Goal: Book appointment/travel/reservation

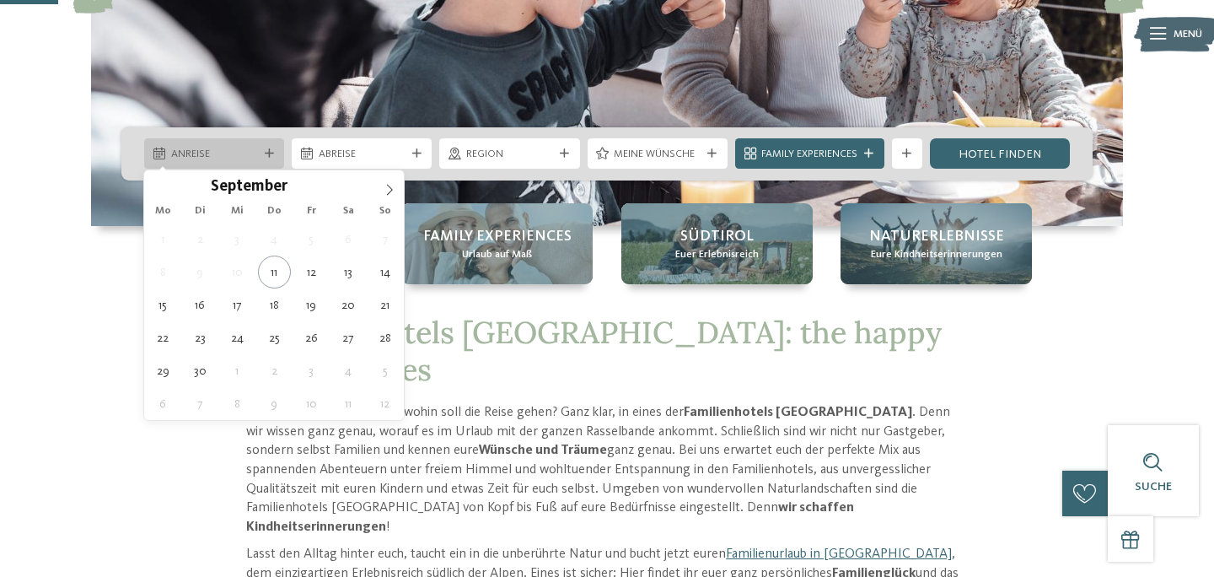
click at [248, 153] on span "Anreise" at bounding box center [214, 154] width 87 height 15
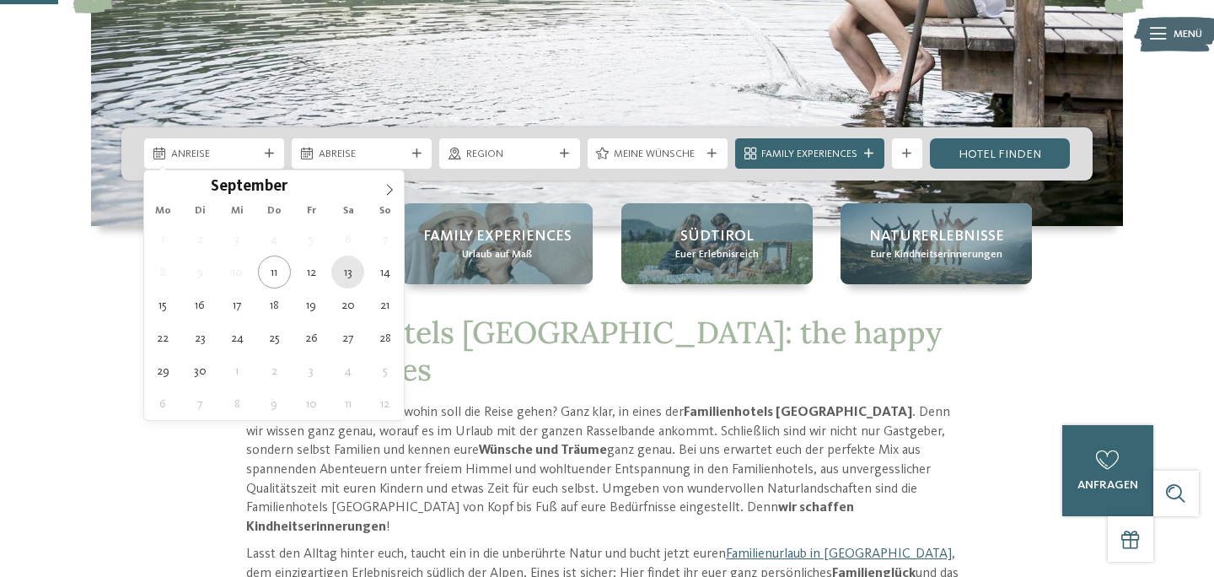
type div "13.09.2025"
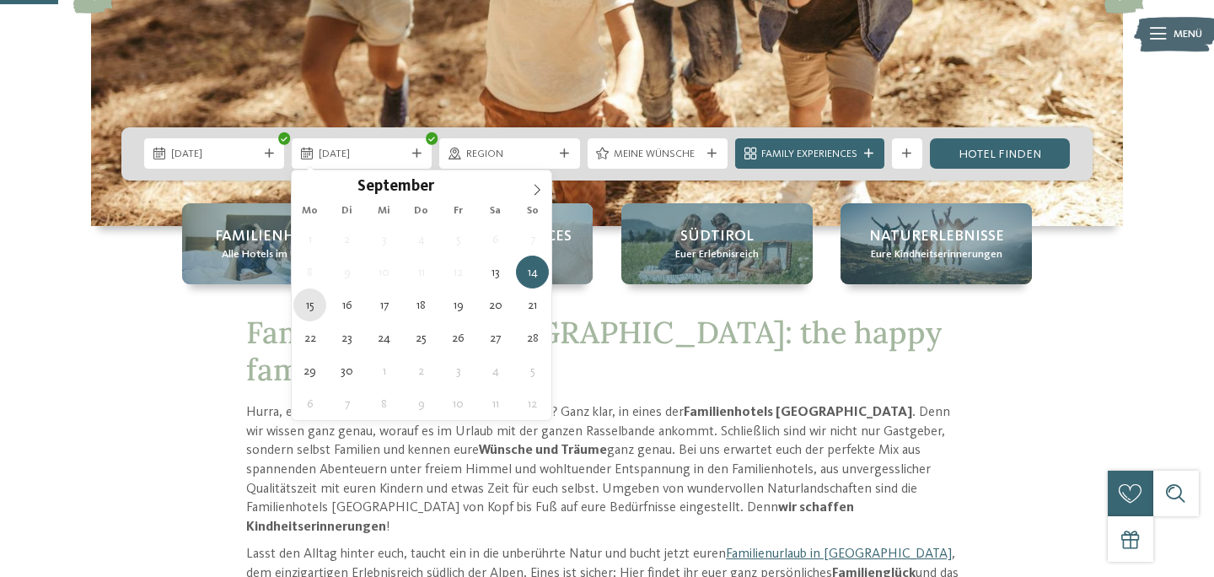
type div "15.09.2025"
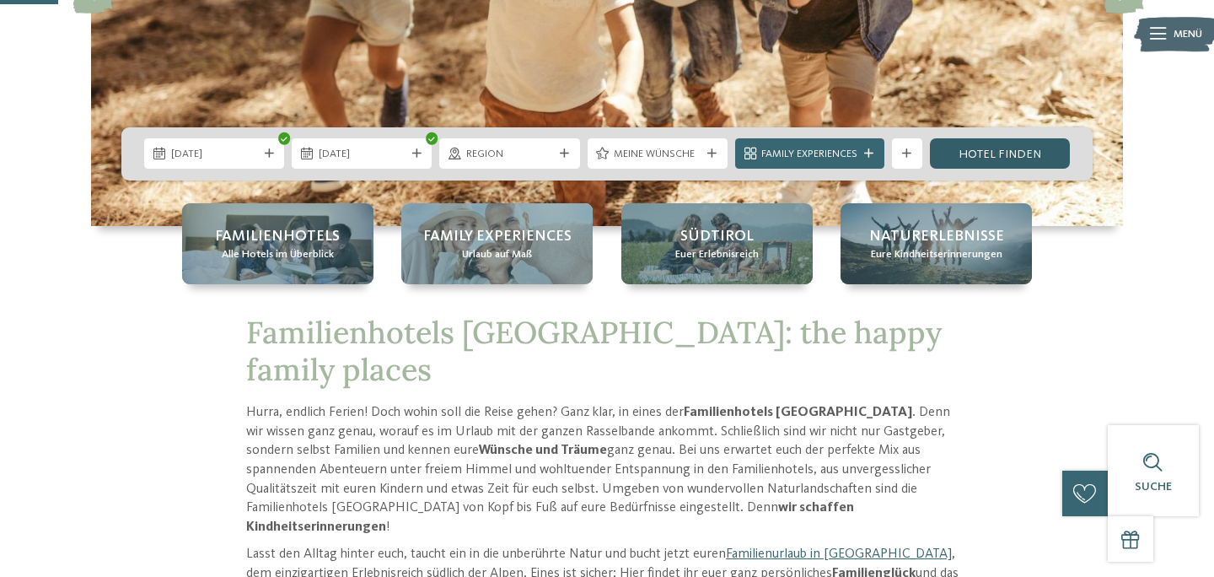
click at [982, 154] on link "Hotel finden" at bounding box center [1000, 153] width 140 height 30
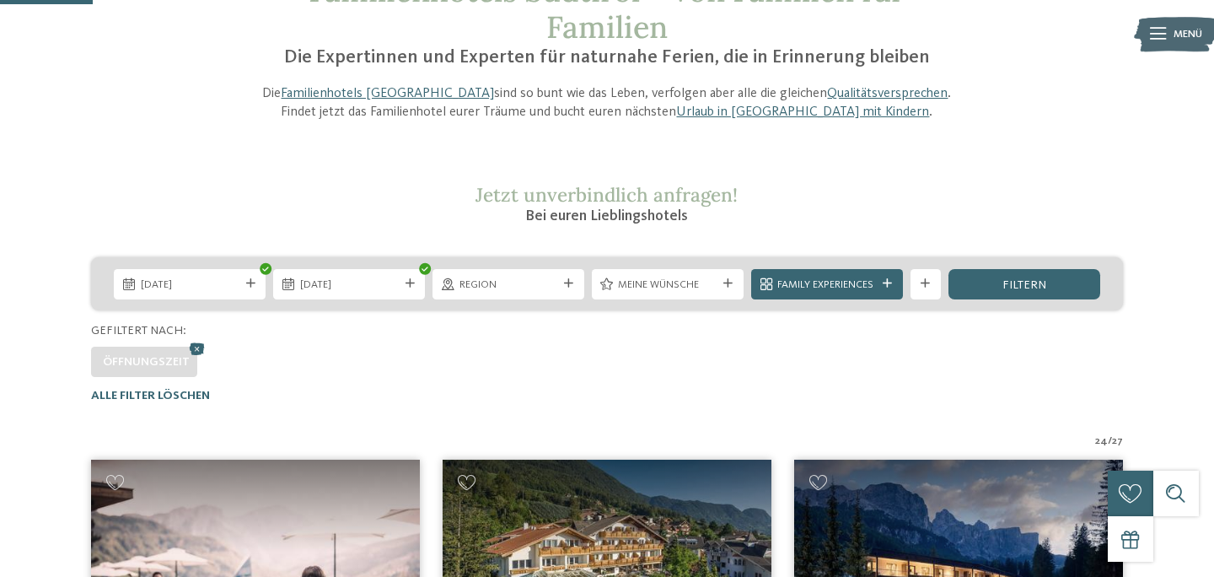
scroll to position [557, 0]
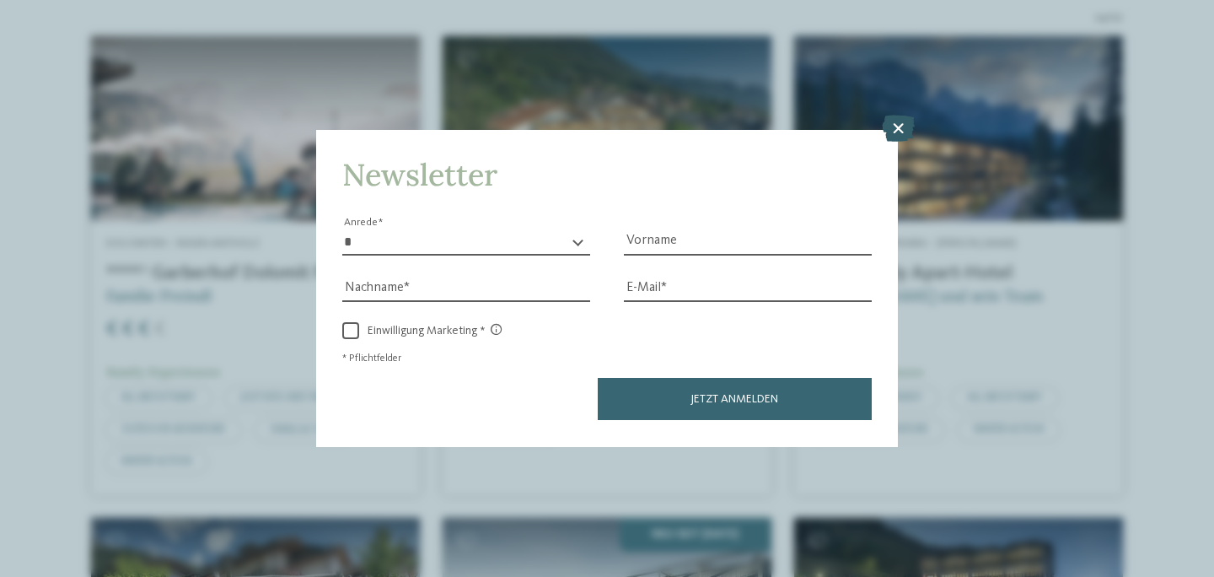
click at [897, 132] on icon at bounding box center [898, 129] width 33 height 27
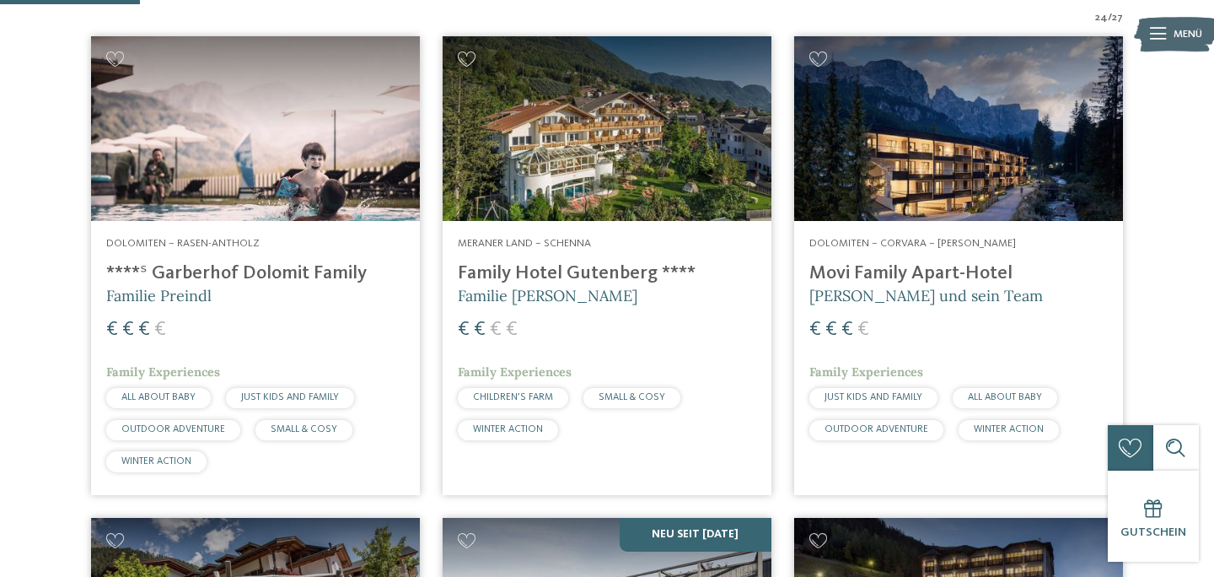
click at [887, 172] on img at bounding box center [958, 128] width 329 height 185
click at [234, 274] on h4 "****ˢ Garberhof Dolomit Family" at bounding box center [255, 273] width 299 height 23
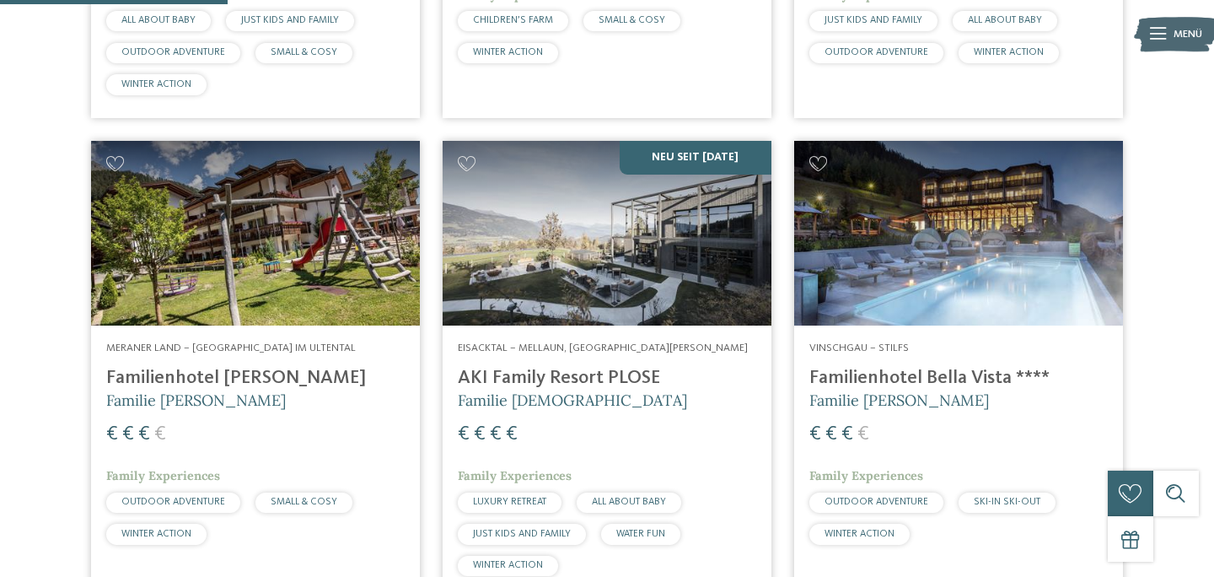
scroll to position [938, 0]
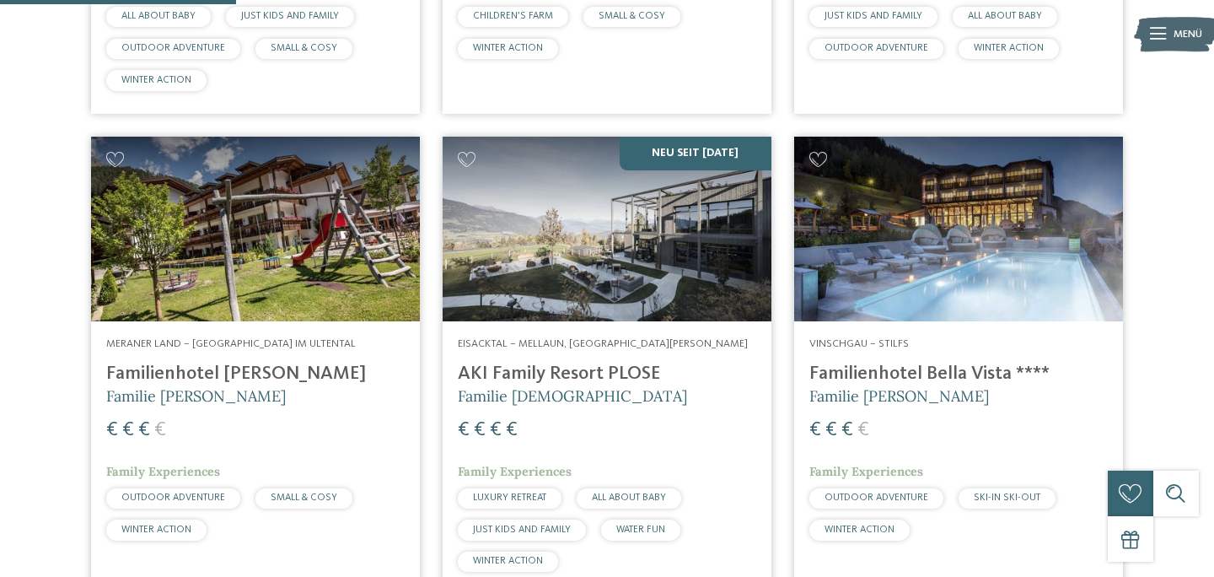
click at [897, 266] on img at bounding box center [958, 229] width 329 height 185
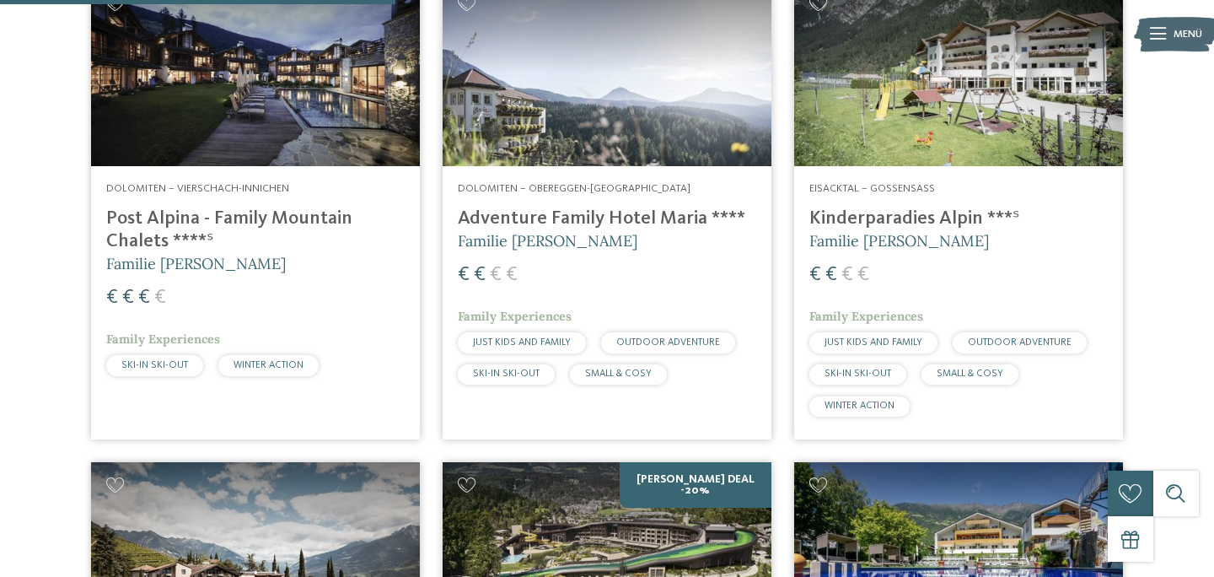
scroll to position [1575, 0]
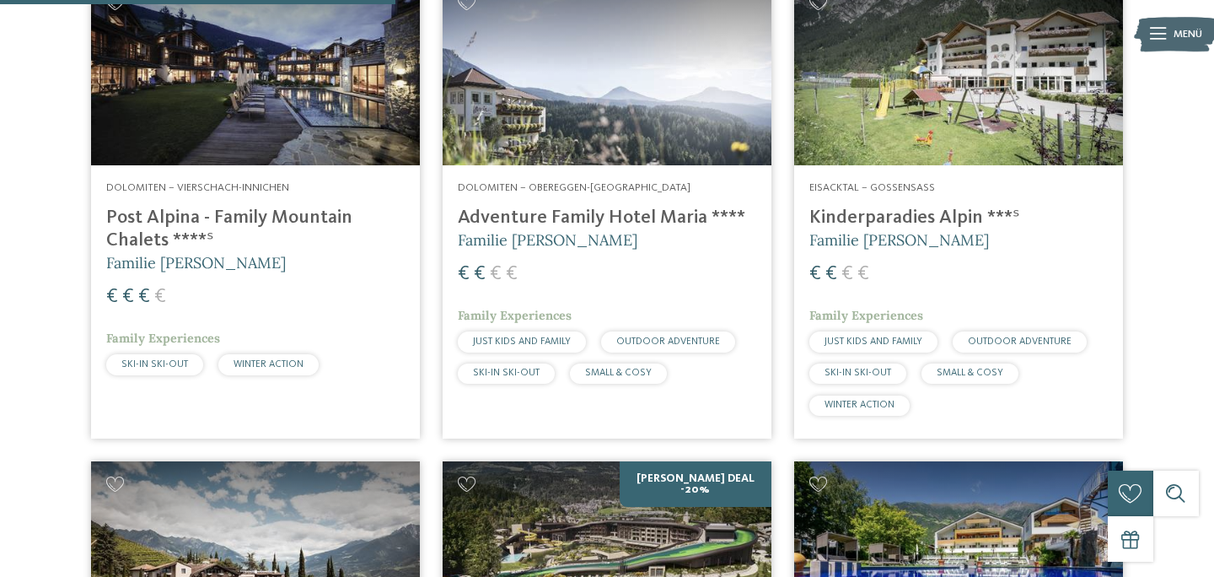
click at [197, 218] on h4 "Post Alpina - Family Mountain Chalets ****ˢ" at bounding box center [255, 230] width 299 height 46
click at [172, 223] on h4 "Post Alpina - Family Mountain Chalets ****ˢ" at bounding box center [255, 230] width 299 height 46
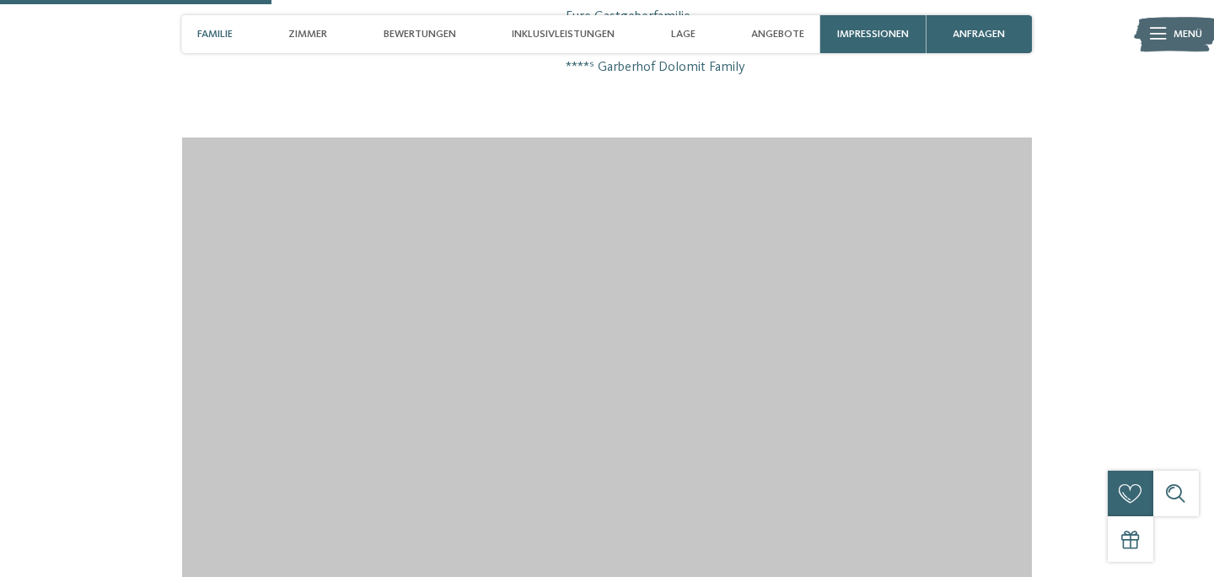
scroll to position [1638, 0]
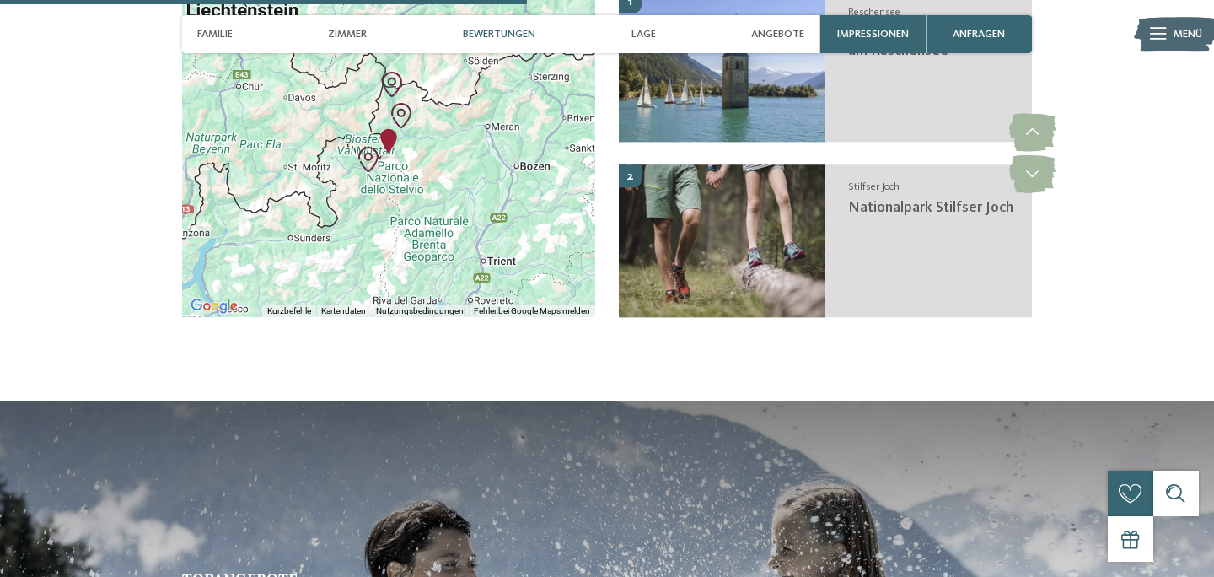
scroll to position [1972, 0]
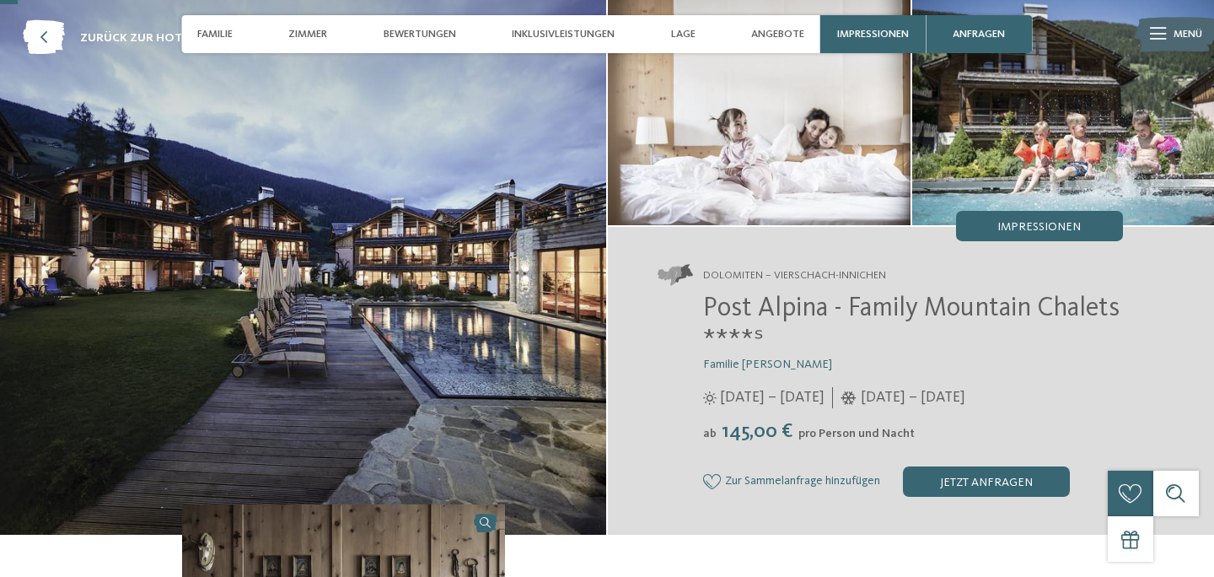
scroll to position [79, 0]
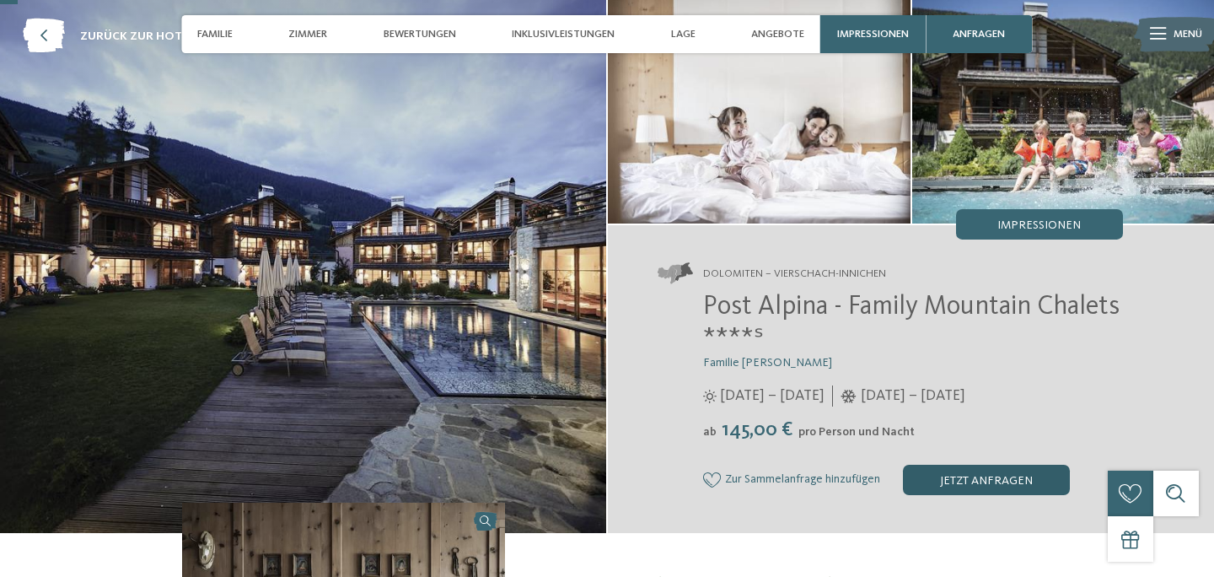
click at [938, 466] on div "jetzt anfragen" at bounding box center [986, 480] width 167 height 30
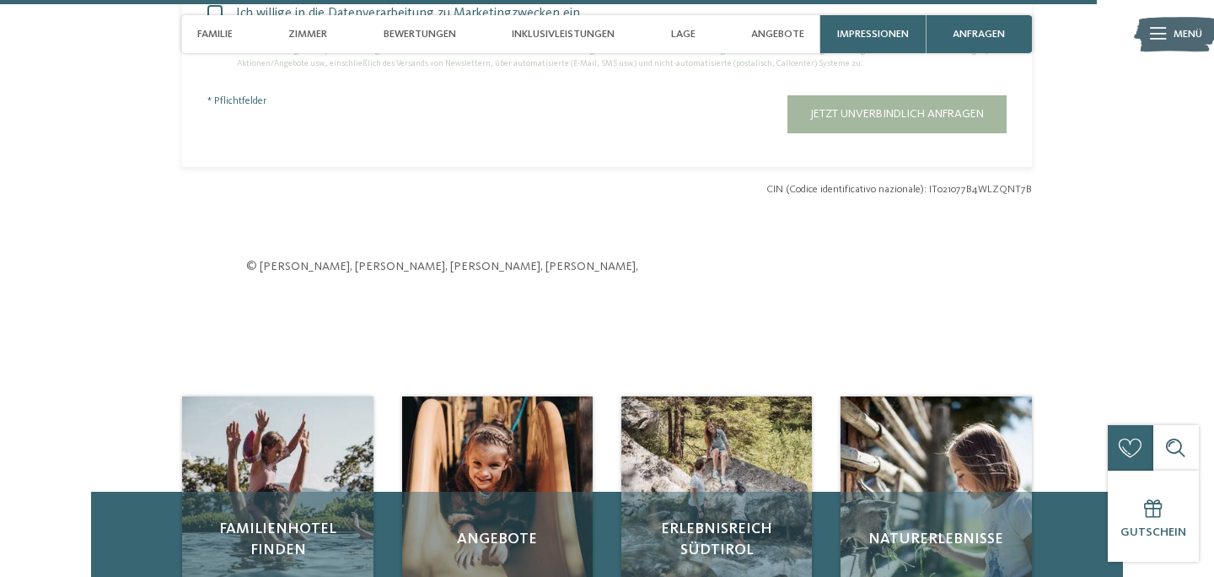
scroll to position [5145, 0]
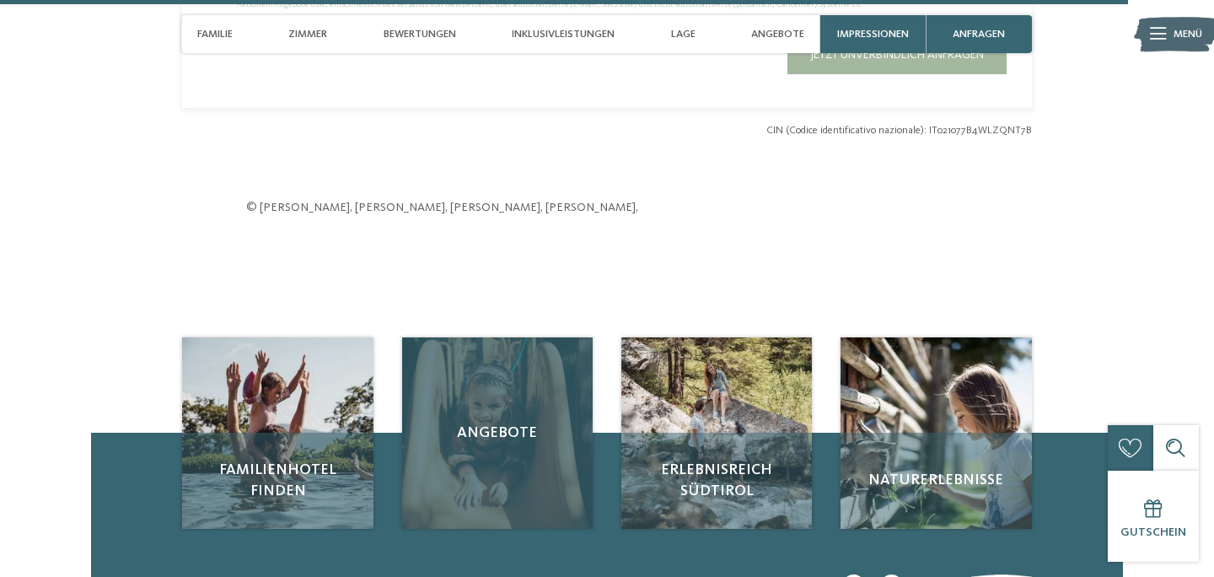
click at [539, 435] on div "Angebote" at bounding box center [497, 432] width 191 height 191
click at [516, 385] on div "Angebote" at bounding box center [497, 432] width 191 height 191
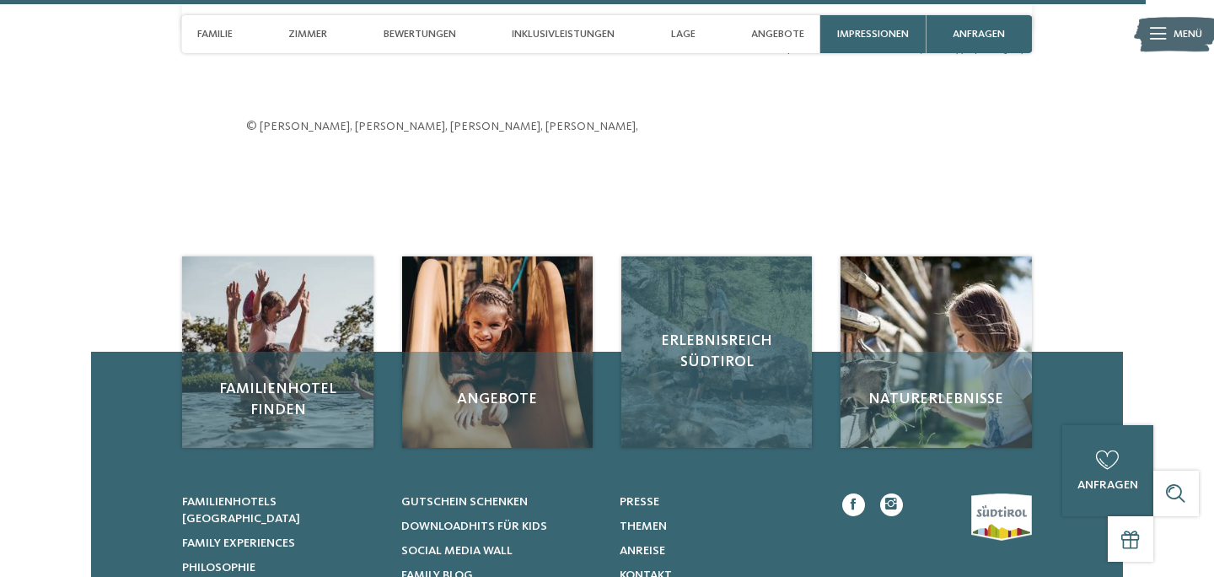
scroll to position [5226, 0]
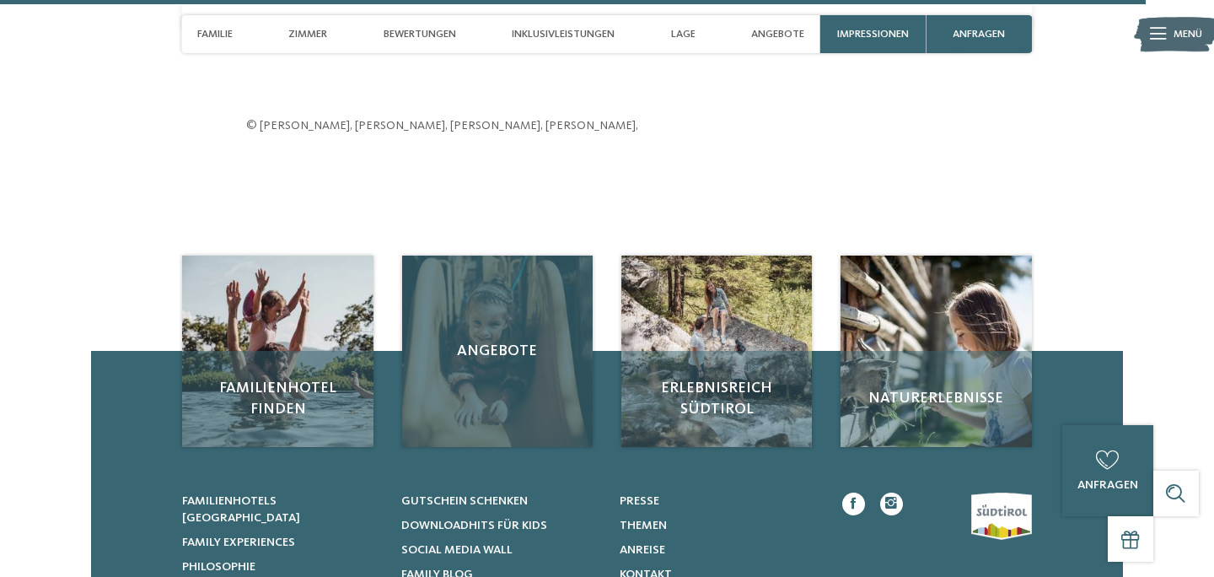
click at [528, 339] on div "Angebote" at bounding box center [497, 351] width 191 height 191
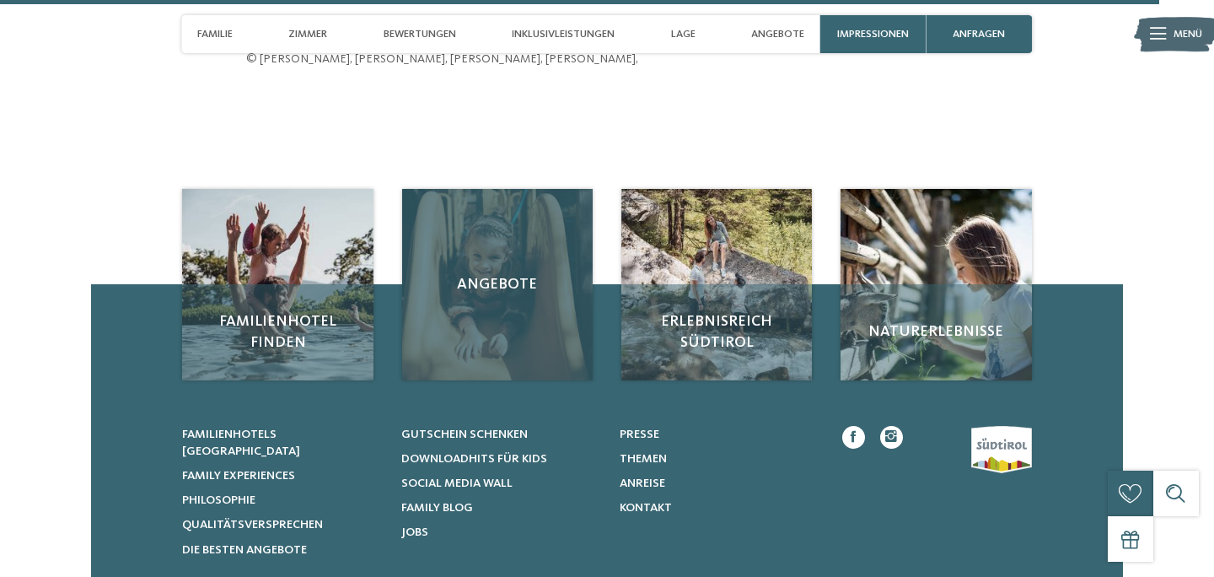
scroll to position [5298, 0]
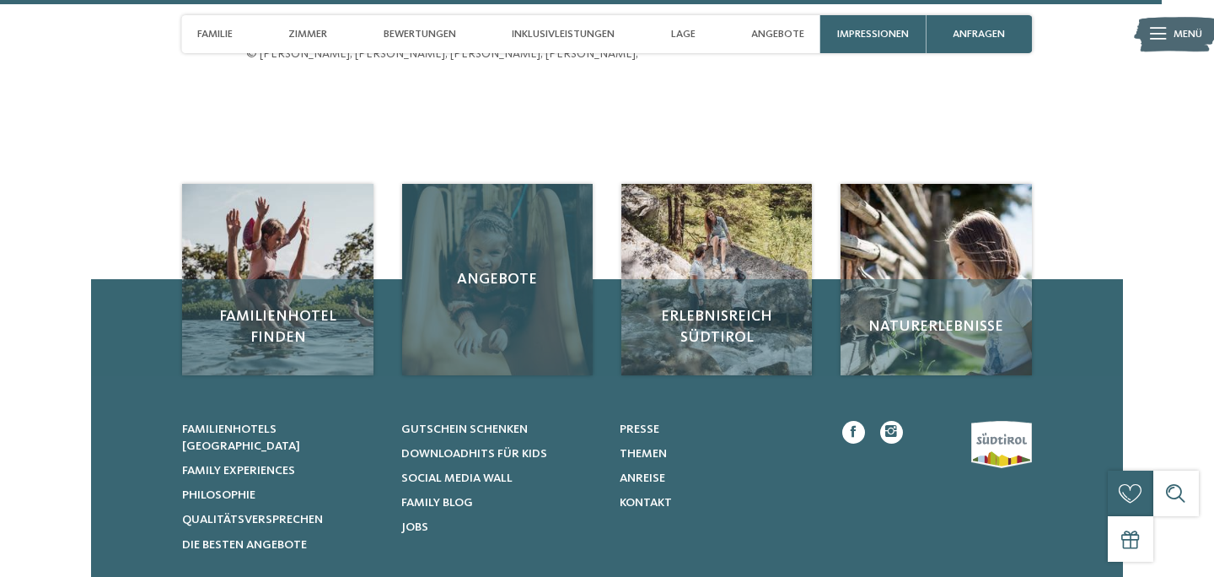
click at [508, 269] on span "Angebote" at bounding box center [497, 279] width 161 height 21
click at [507, 269] on span "Angebote" at bounding box center [497, 279] width 161 height 21
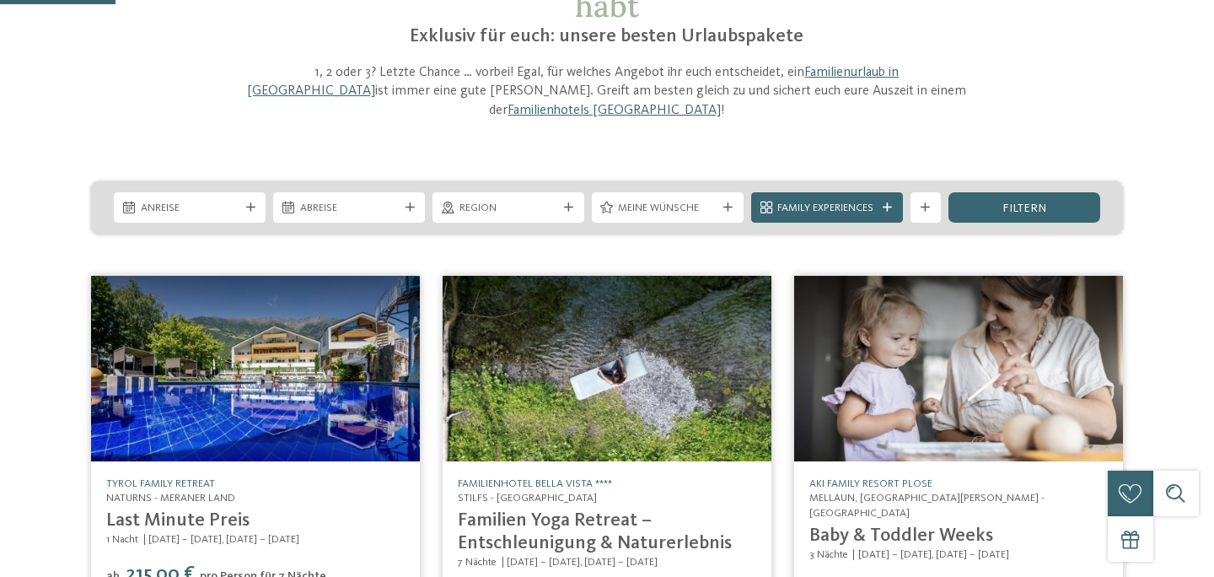
scroll to position [238, 0]
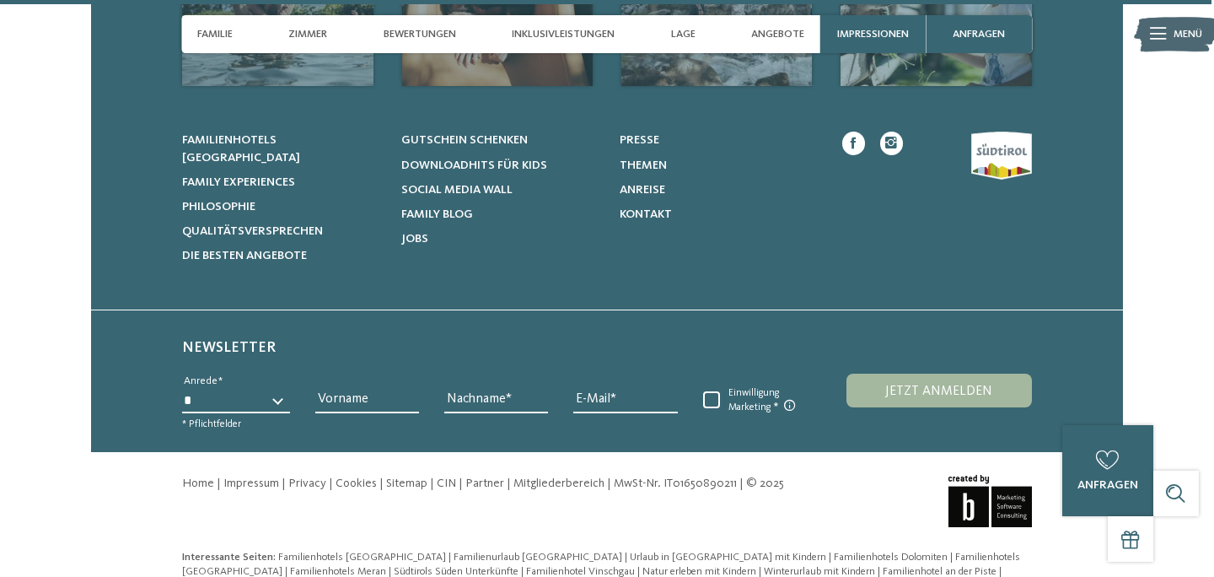
scroll to position [5463, 0]
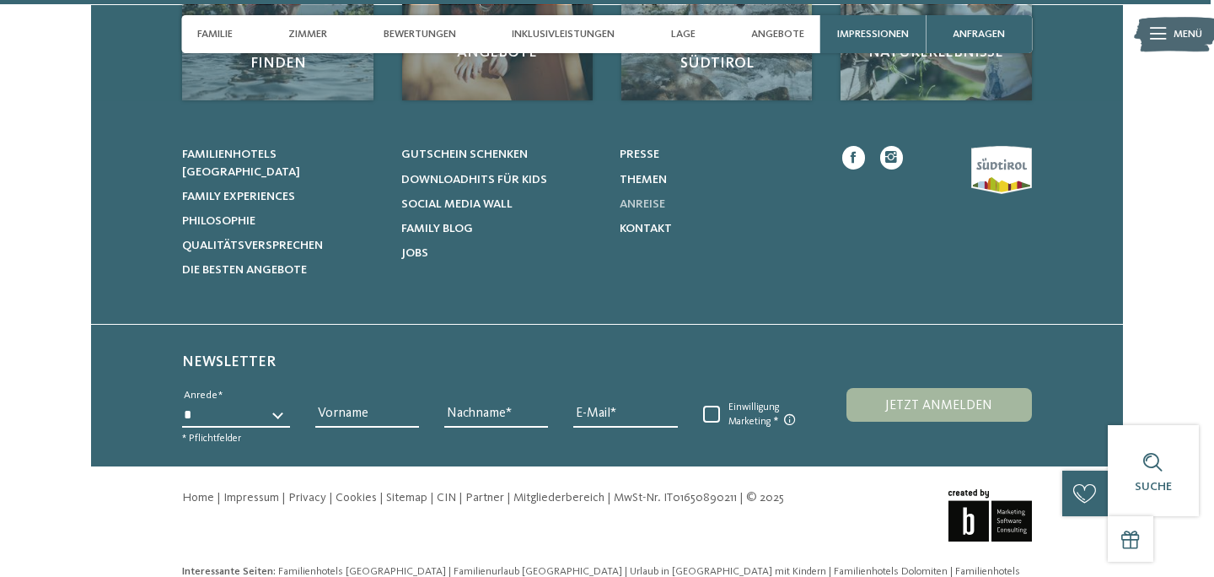
click at [651, 198] on span "Anreise" at bounding box center [643, 204] width 46 height 12
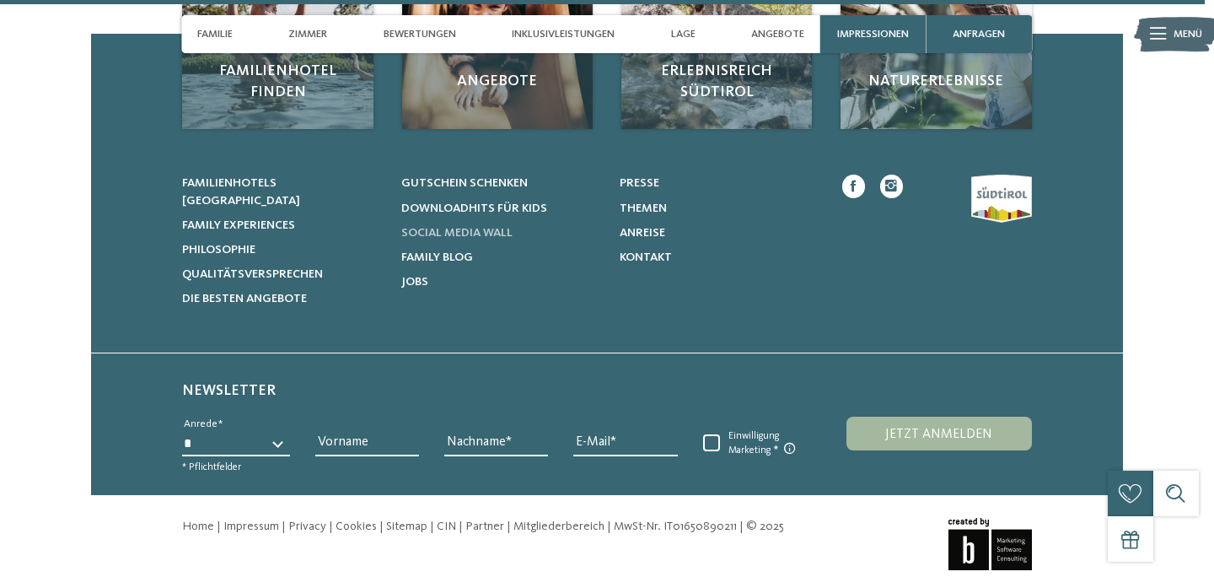
scroll to position [5433, 0]
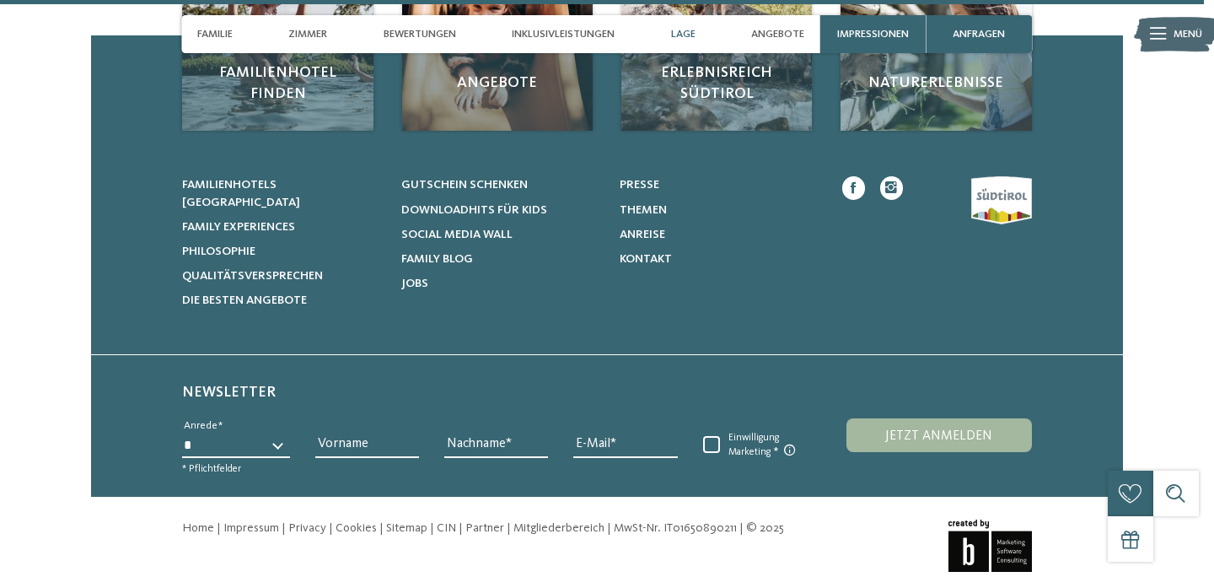
click at [691, 34] on span "Lage" at bounding box center [683, 34] width 24 height 13
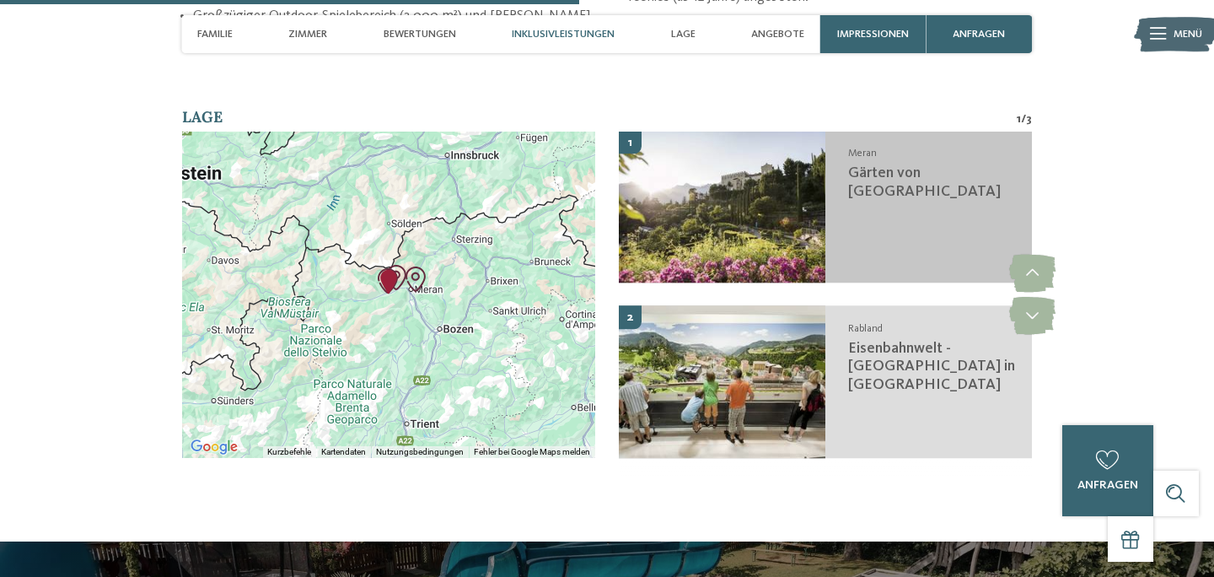
scroll to position [2612, 0]
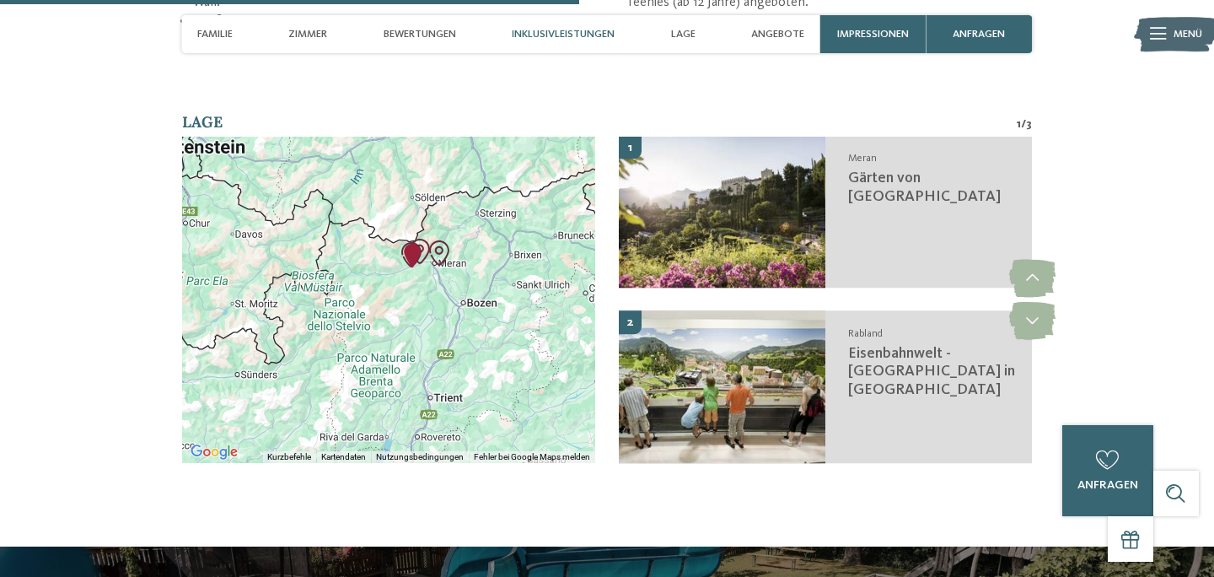
drag, startPoint x: 412, startPoint y: 270, endPoint x: 436, endPoint y: 237, distance: 41.0
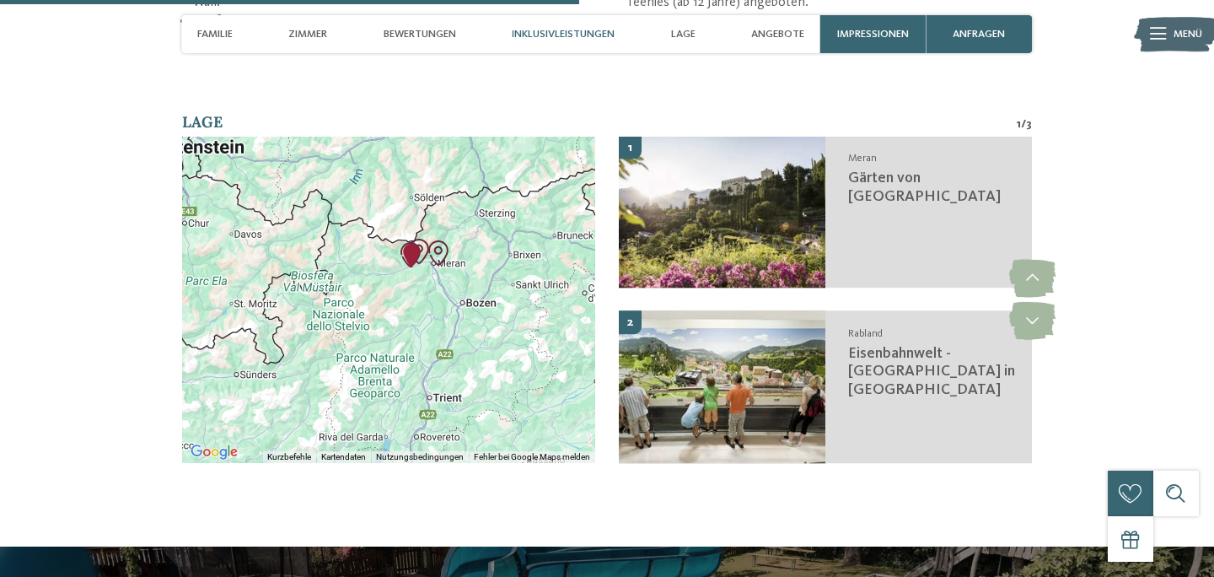
click at [436, 240] on img "Gärten von Schloss Trauttmansdorff" at bounding box center [438, 252] width 25 height 25
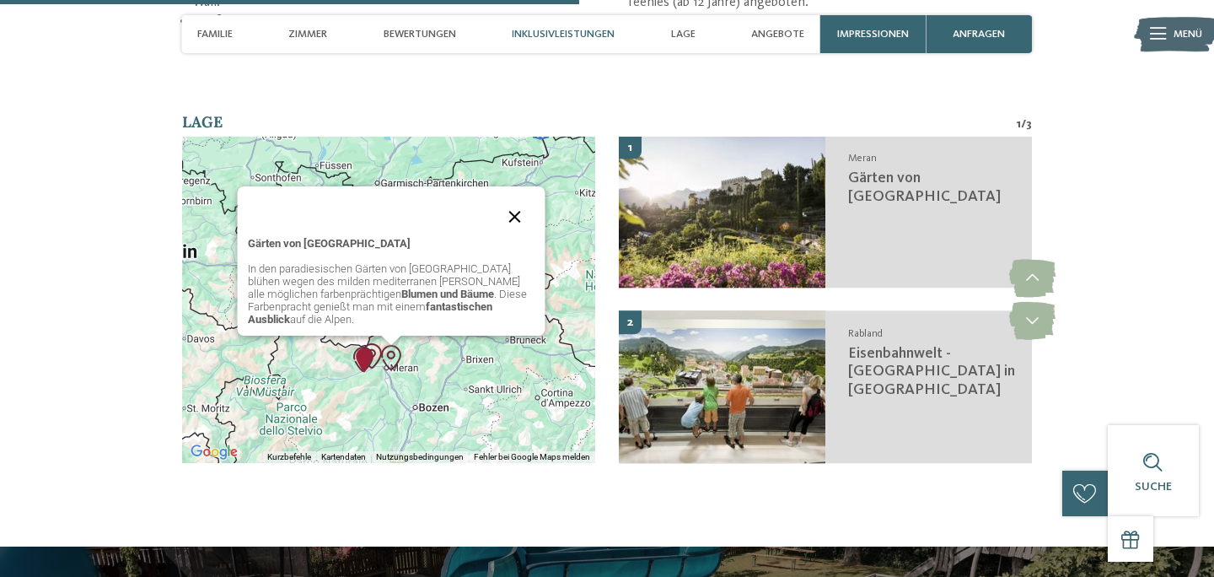
click at [515, 199] on button "Schließen" at bounding box center [515, 216] width 40 height 40
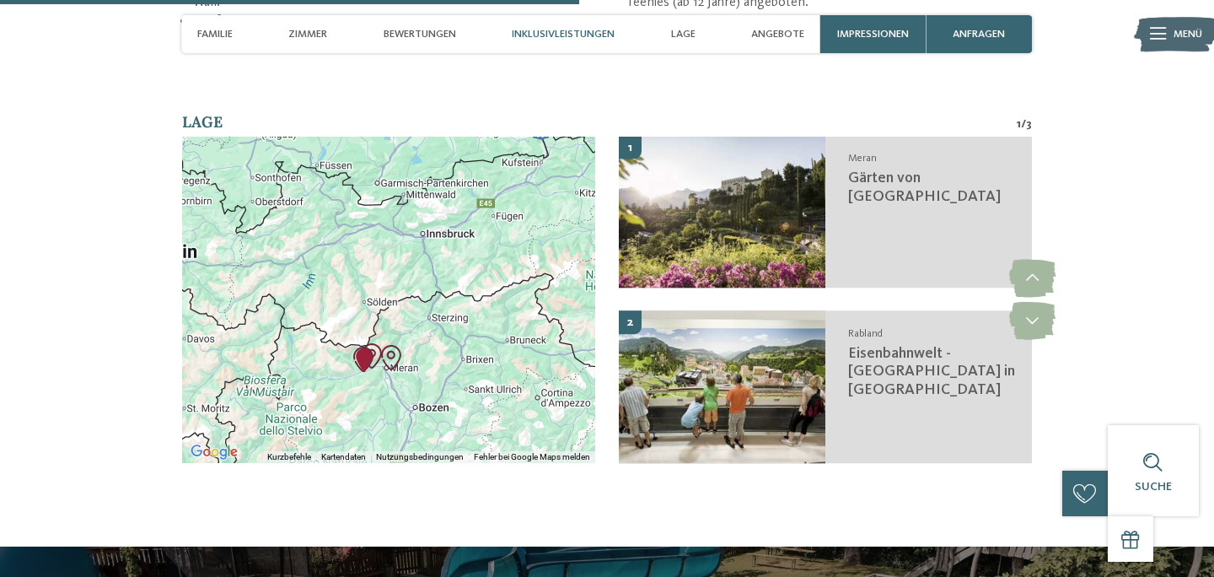
click at [445, 297] on div "Um von einem Element zum anderen zu gelangen, drückst du die Pfeiltasten entspr…" at bounding box center [389, 300] width 414 height 326
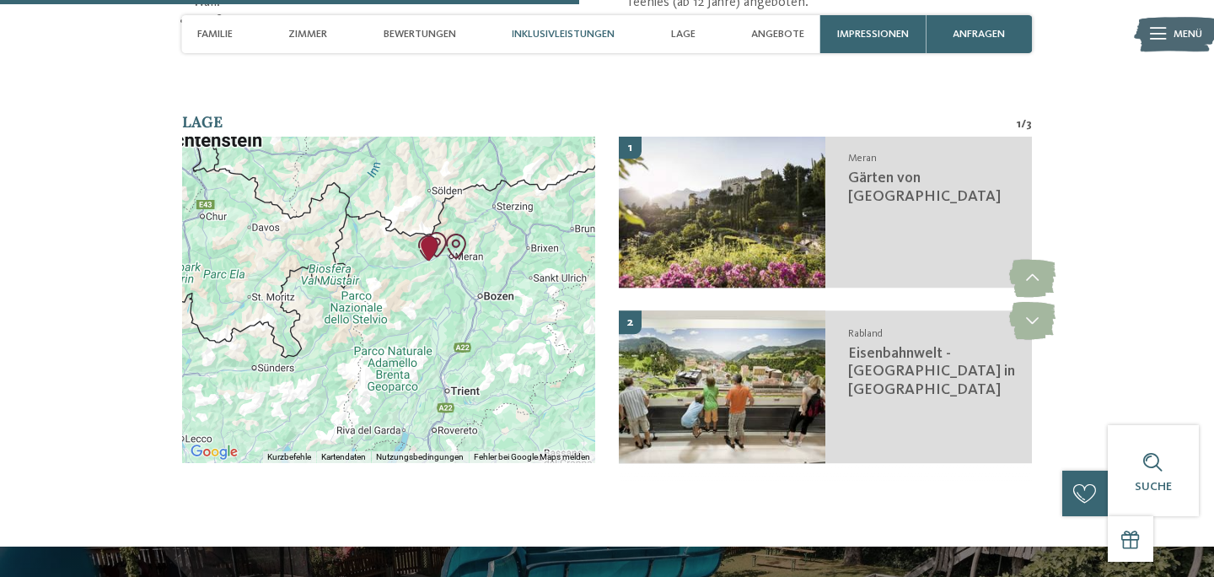
drag, startPoint x: 381, startPoint y: 309, endPoint x: 432, endPoint y: 217, distance: 104.9
click at [432, 217] on div at bounding box center [389, 300] width 414 height 326
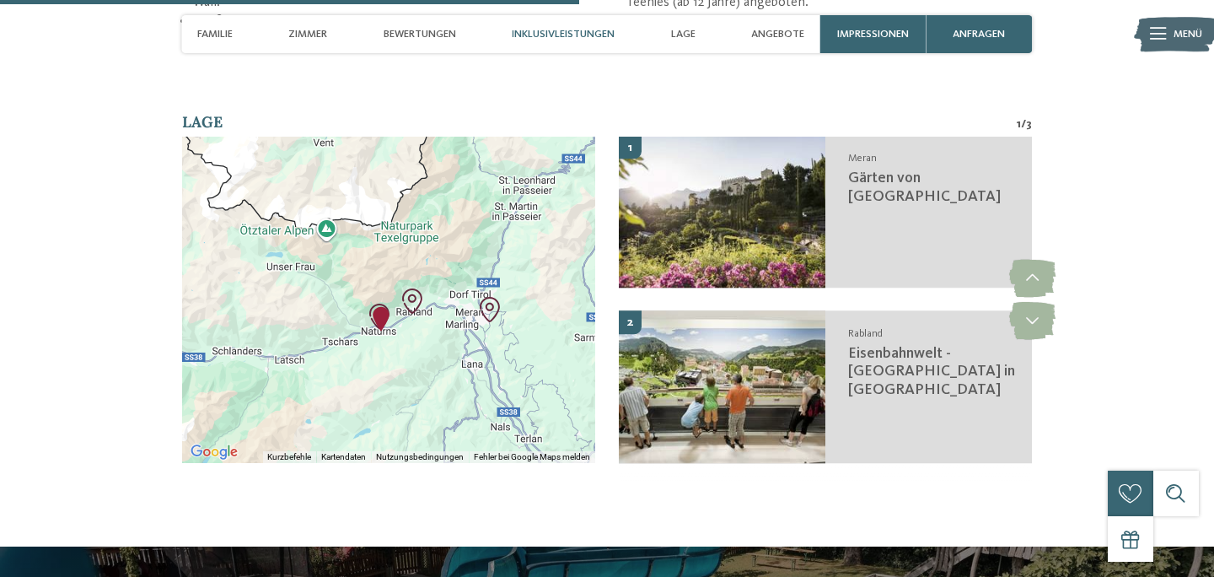
drag, startPoint x: 420, startPoint y: 289, endPoint x: 469, endPoint y: 137, distance: 160.3
click at [470, 137] on div at bounding box center [389, 300] width 414 height 326
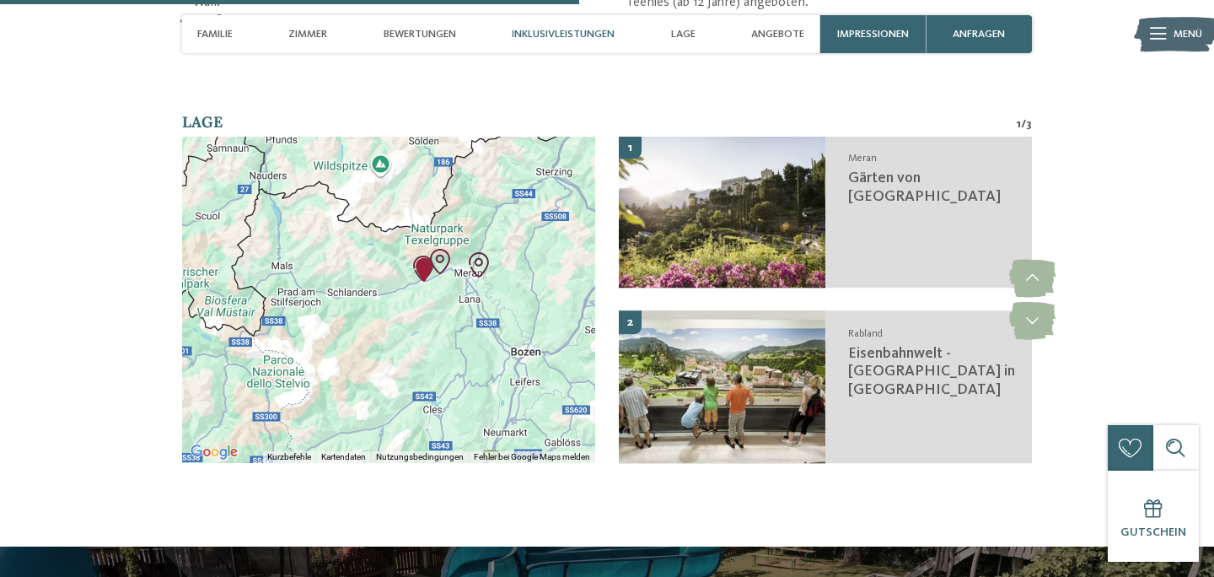
click at [468, 216] on div at bounding box center [389, 300] width 414 height 326
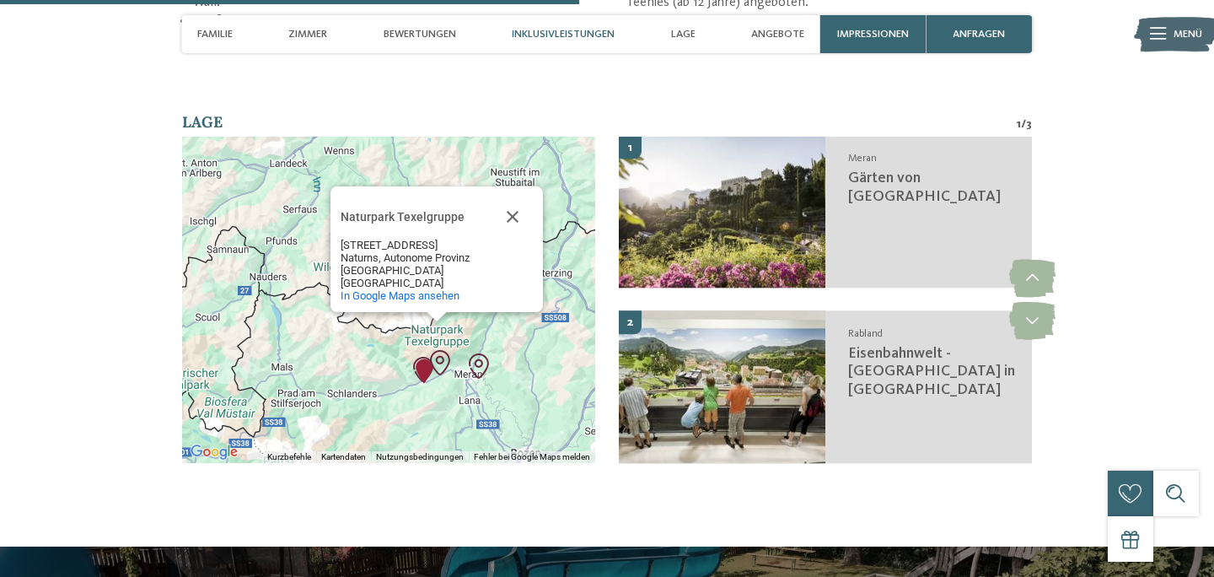
click at [486, 320] on div "Naturpark Texelgruppe Naturpark Texelgruppe Feldgasse, 3 Naturns, Autonome Prov…" at bounding box center [389, 300] width 414 height 326
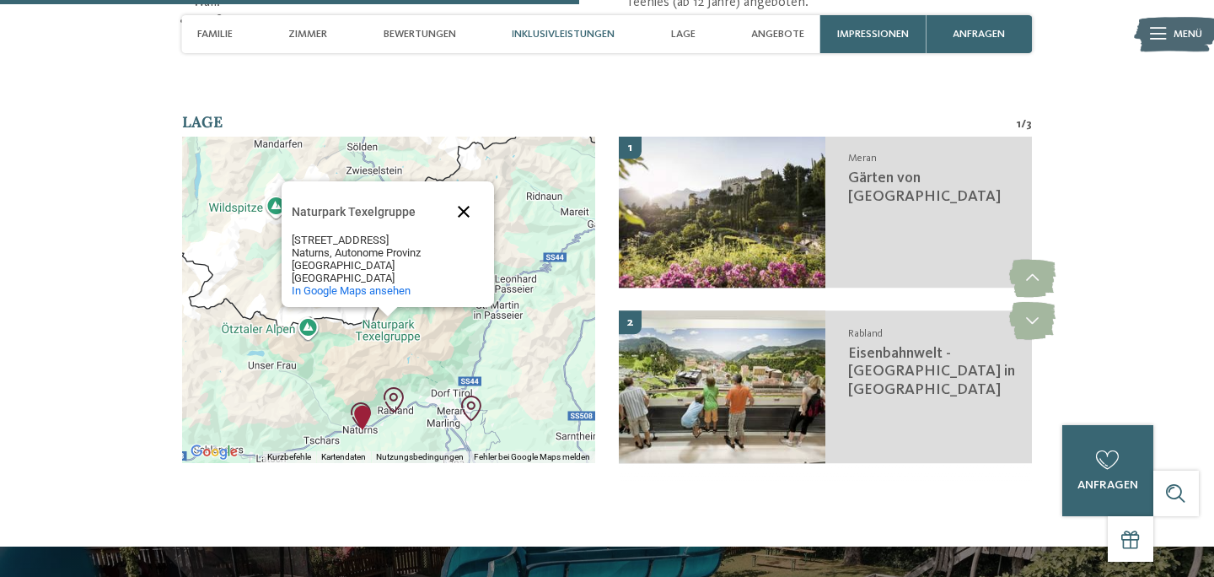
click at [464, 193] on button "Schließen" at bounding box center [464, 211] width 40 height 40
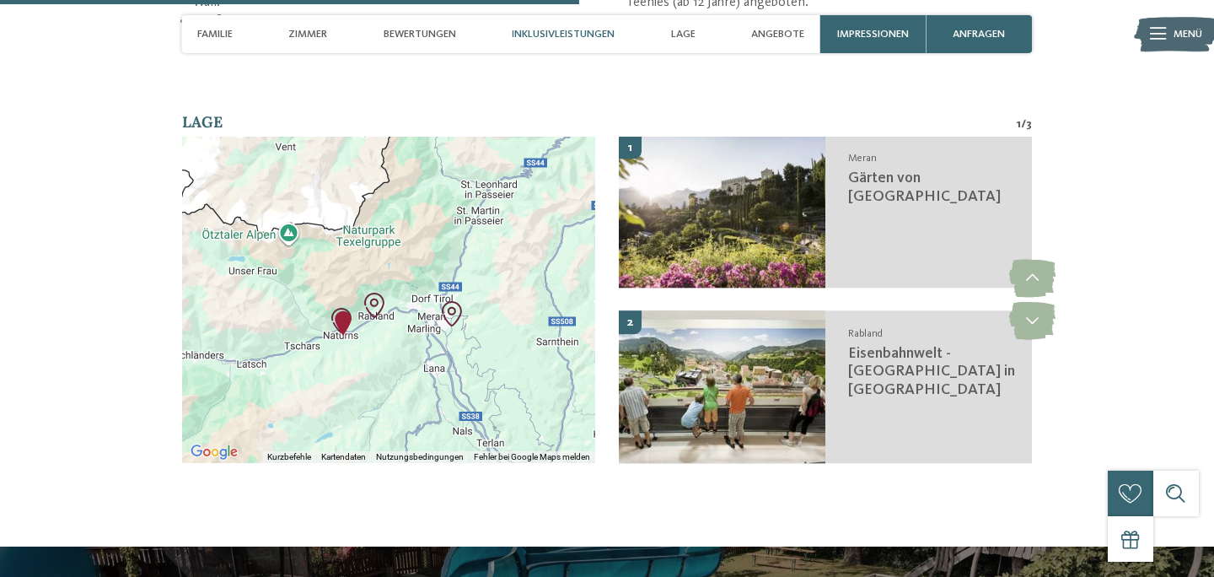
drag, startPoint x: 512, startPoint y: 284, endPoint x: 491, endPoint y: 184, distance: 102.5
click at [492, 186] on div at bounding box center [389, 300] width 414 height 326
click at [514, 226] on div at bounding box center [389, 300] width 414 height 326
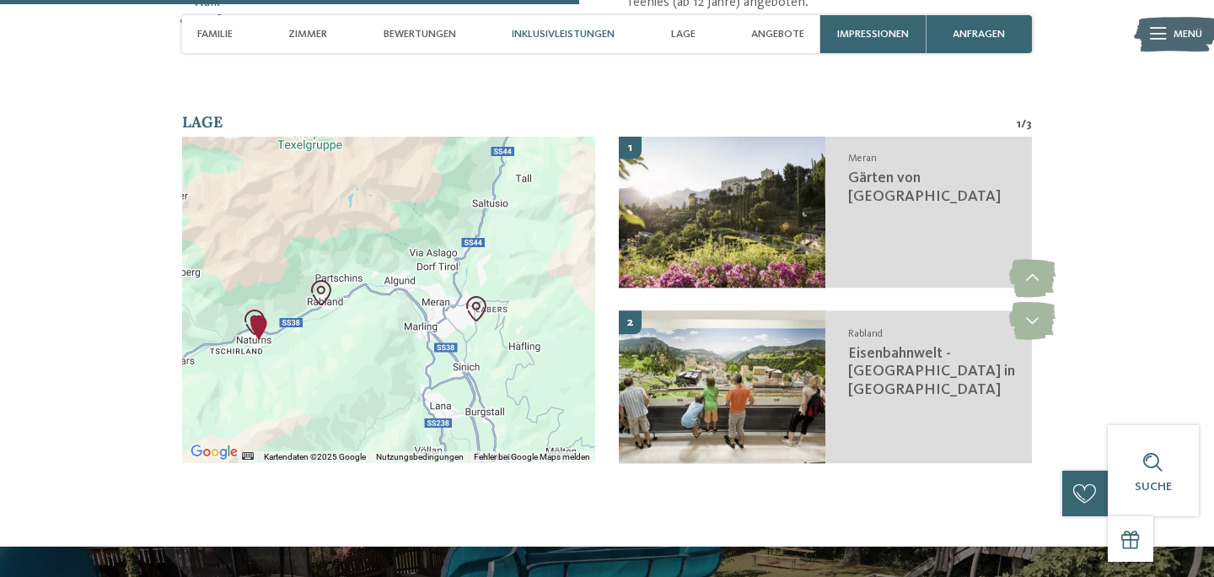
drag, startPoint x: 422, startPoint y: 258, endPoint x: 514, endPoint y: 174, distance: 124.7
click at [514, 174] on div at bounding box center [389, 300] width 414 height 326
click at [508, 189] on div at bounding box center [389, 300] width 414 height 326
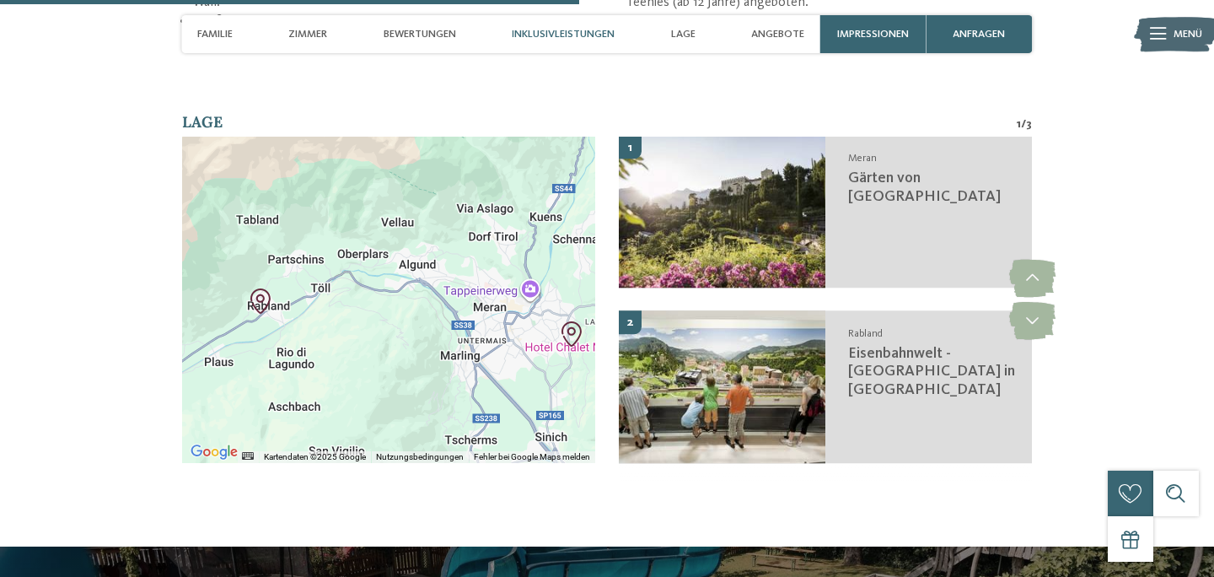
drag, startPoint x: 431, startPoint y: 258, endPoint x: 501, endPoint y: 200, distance: 91.0
click at [570, 170] on div at bounding box center [389, 300] width 414 height 326
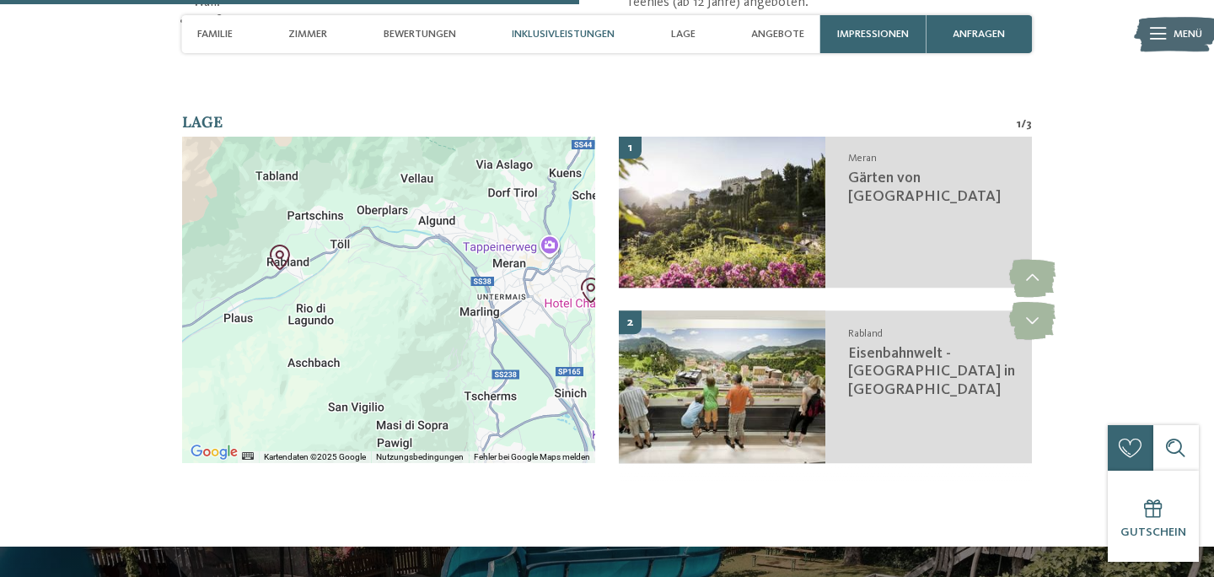
drag, startPoint x: 413, startPoint y: 232, endPoint x: 416, endPoint y: 190, distance: 42.2
click at [416, 191] on div at bounding box center [389, 300] width 414 height 326
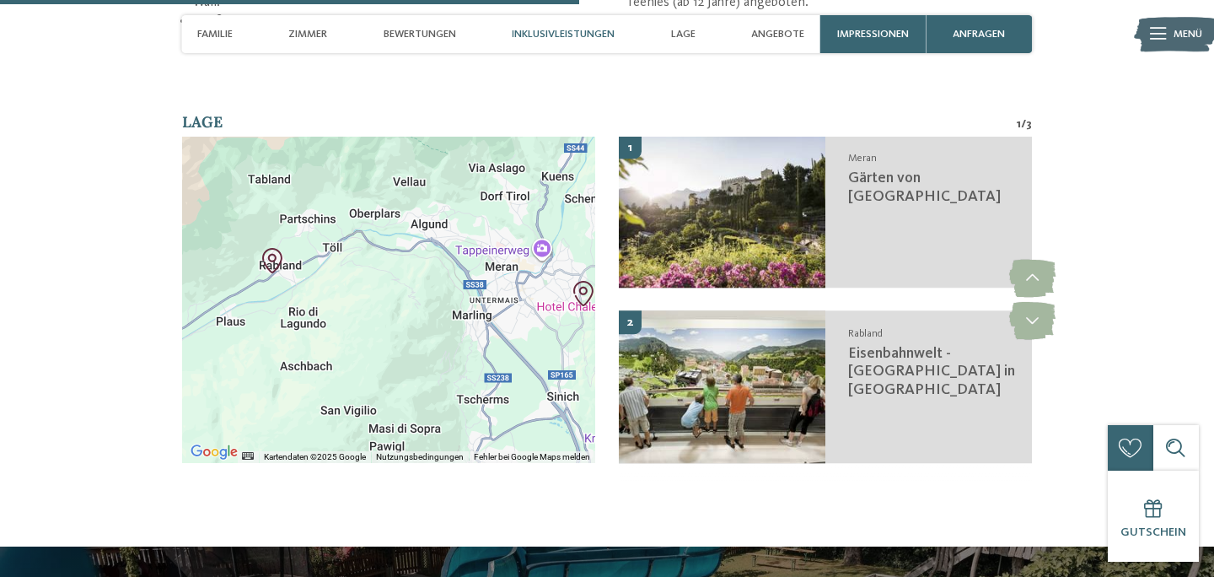
click at [416, 190] on div at bounding box center [389, 300] width 414 height 326
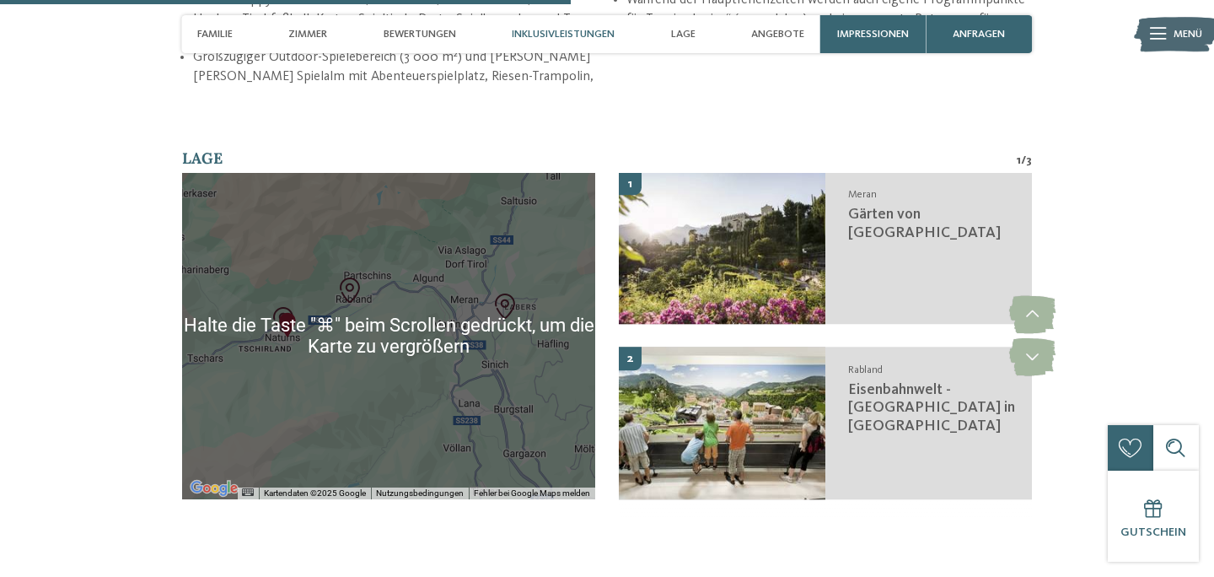
scroll to position [2578, 0]
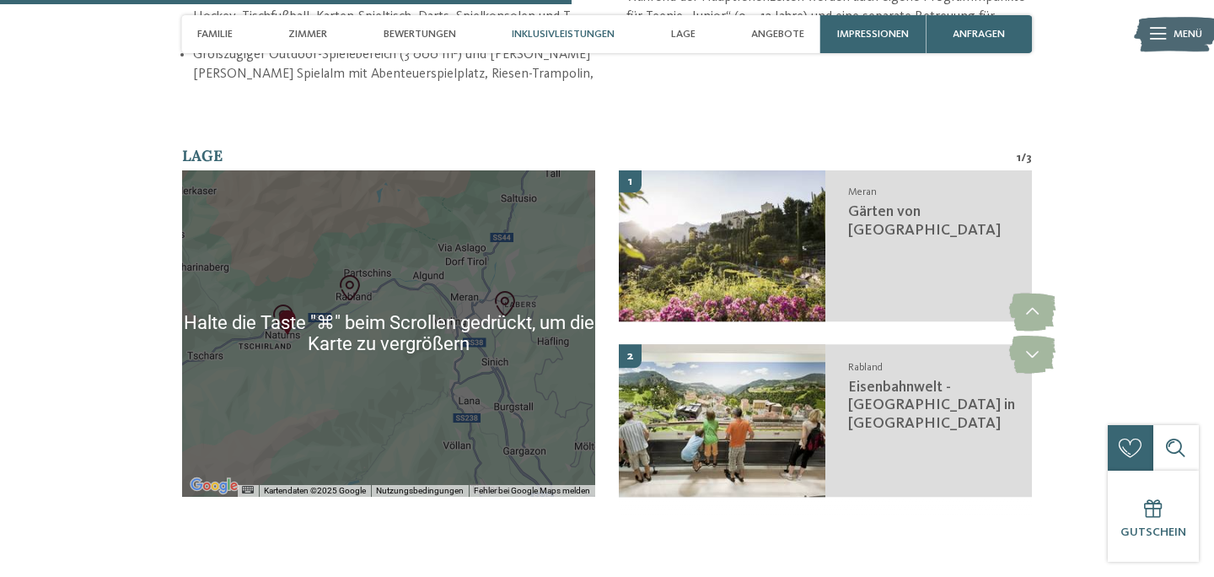
click at [430, 200] on div at bounding box center [389, 333] width 414 height 326
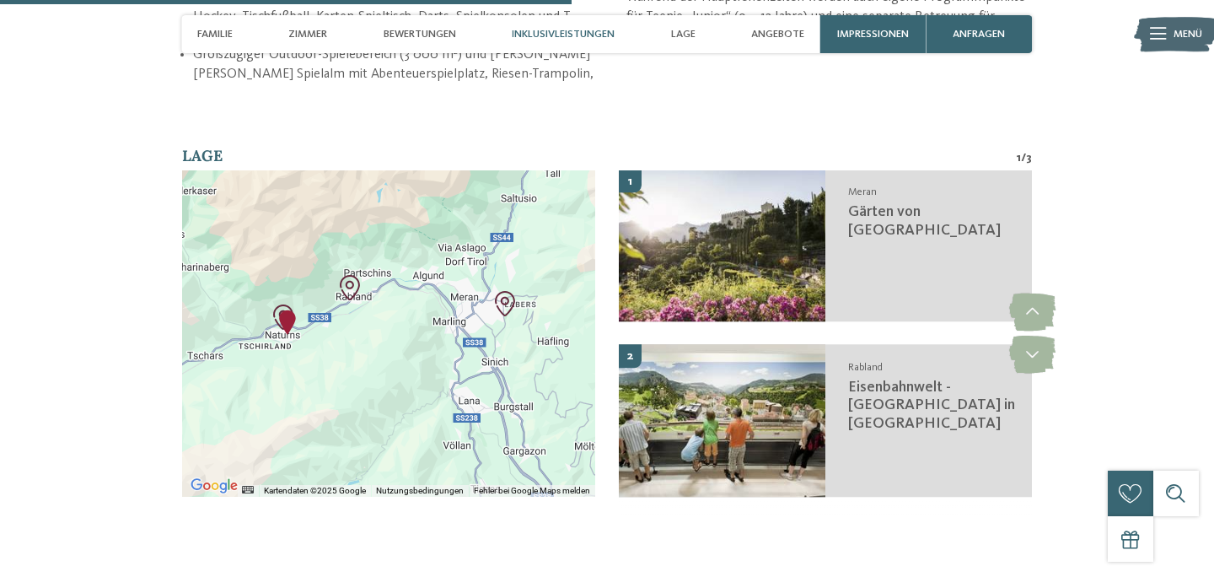
click at [431, 207] on div at bounding box center [389, 333] width 414 height 326
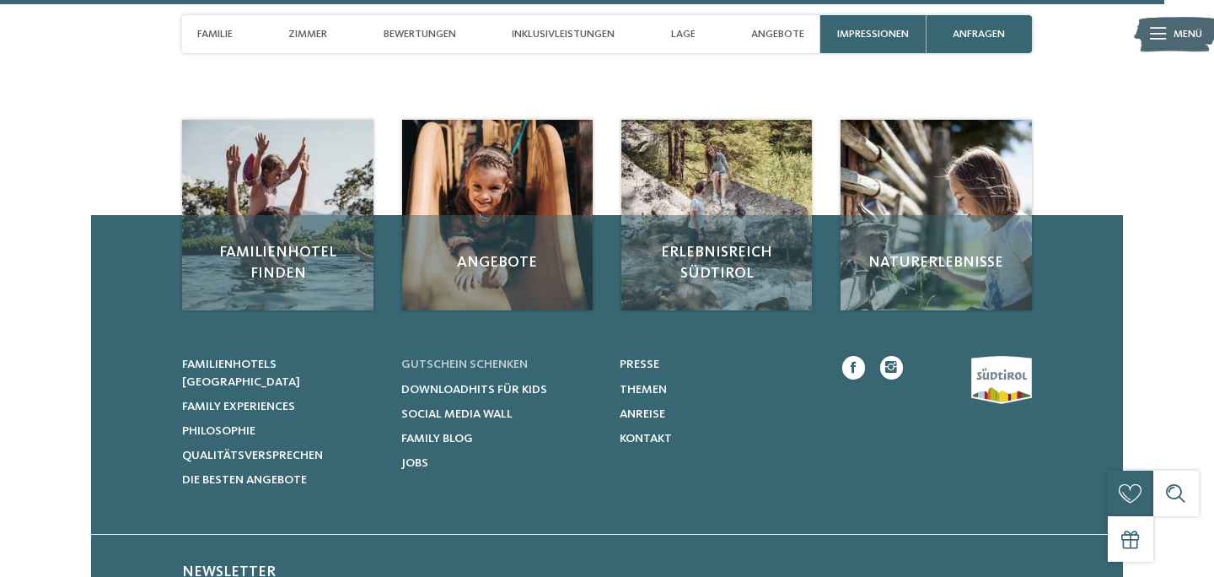
scroll to position [5253, 0]
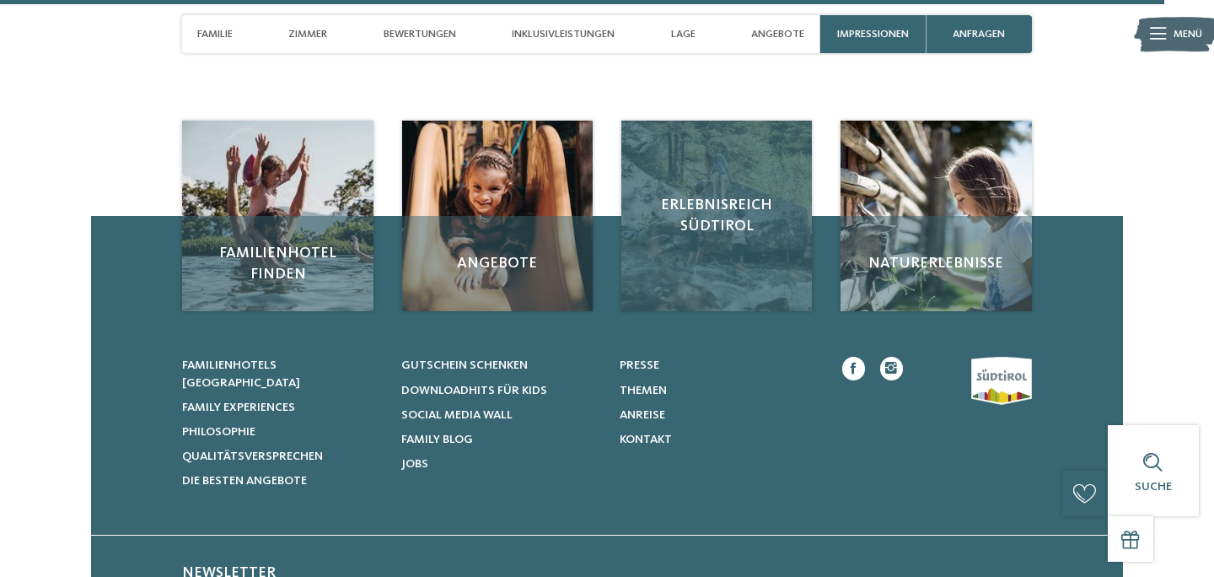
click at [710, 195] on span "Erlebnisreich Südtirol" at bounding box center [717, 216] width 161 height 42
click at [707, 195] on span "Erlebnisreich Südtirol" at bounding box center [717, 216] width 161 height 42
click at [697, 195] on span "Erlebnisreich Südtirol" at bounding box center [717, 216] width 161 height 42
click at [724, 195] on span "Erlebnisreich Südtirol" at bounding box center [717, 216] width 161 height 42
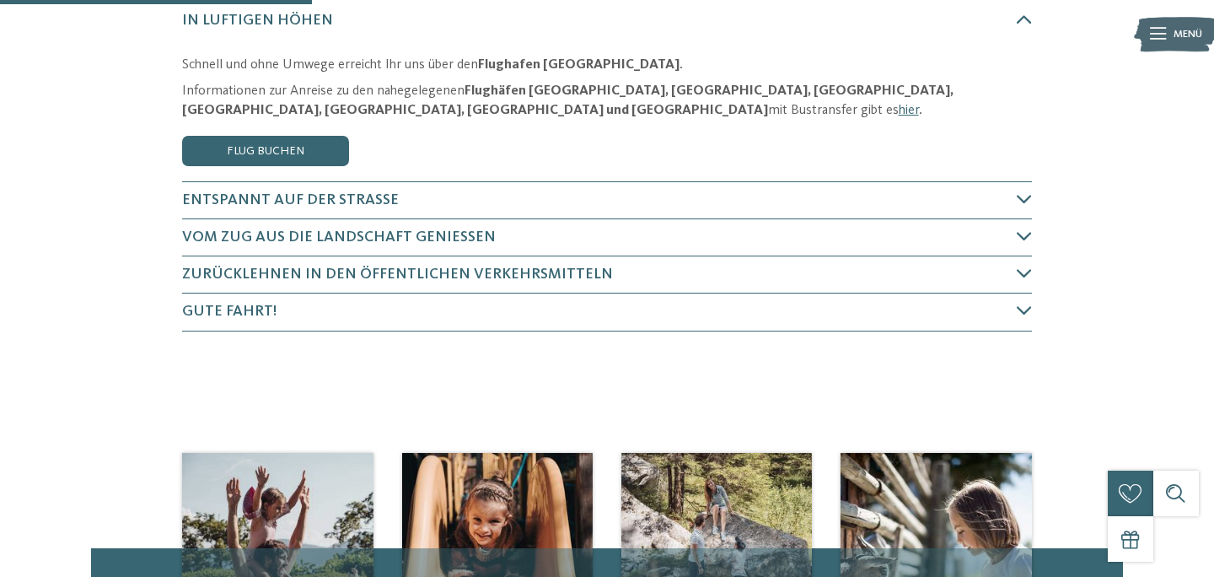
scroll to position [202, 0]
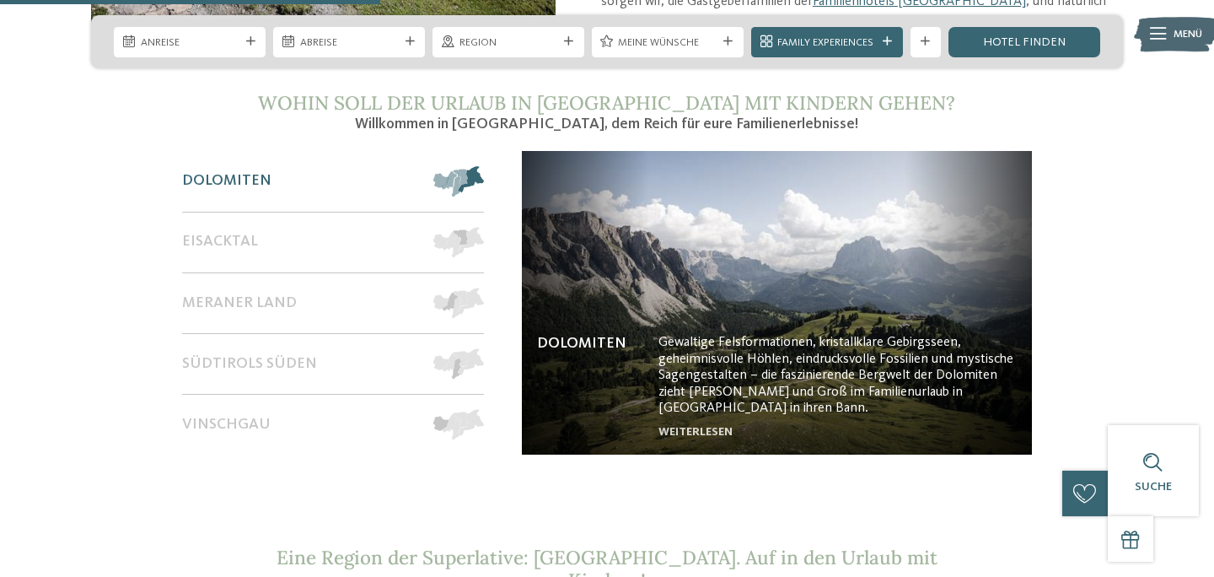
scroll to position [1268, 0]
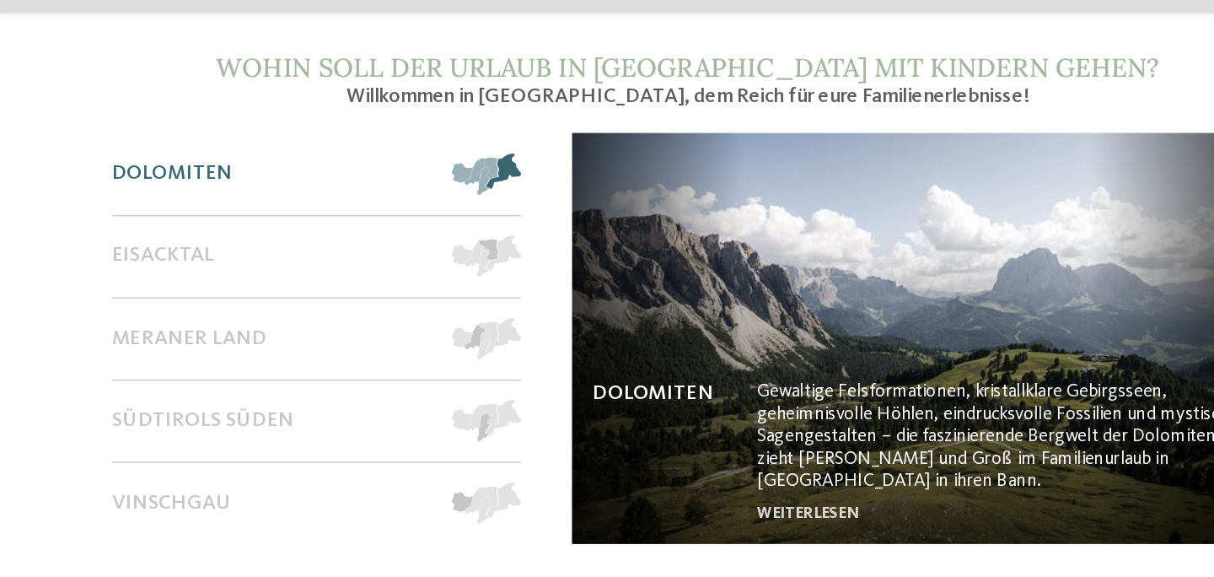
click at [484, 173] on span at bounding box center [484, 188] width 0 height 30
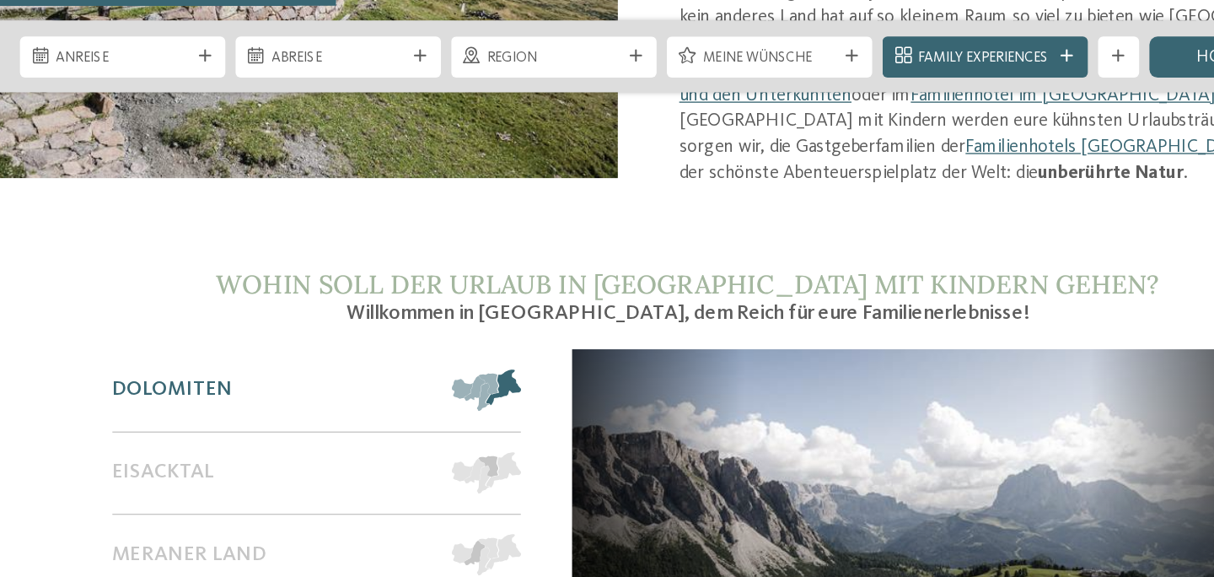
scroll to position [1167, 0]
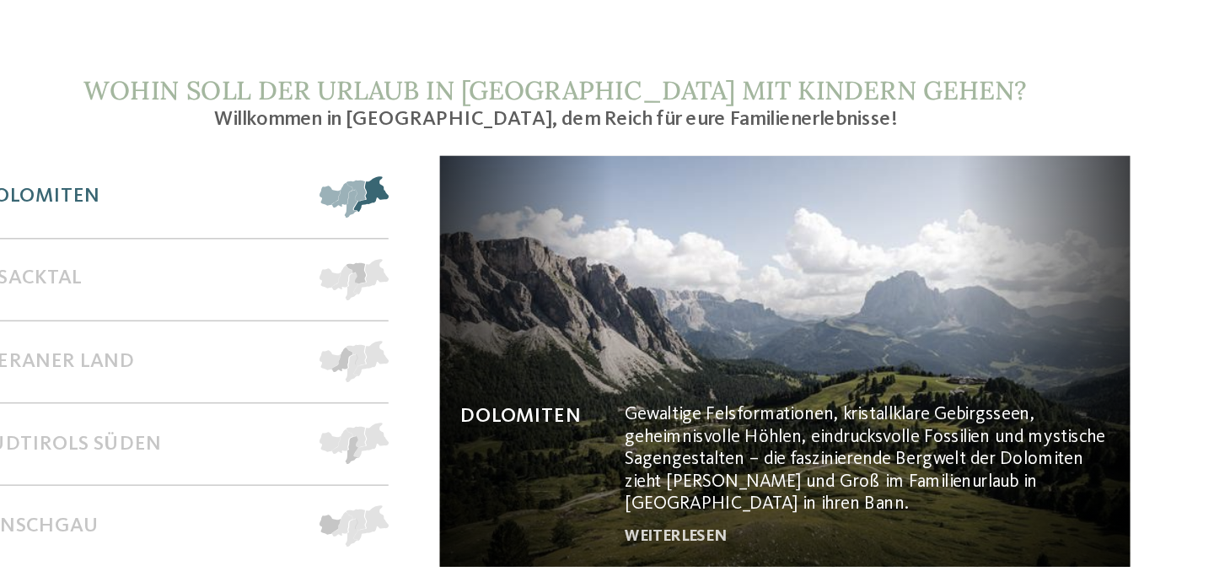
click at [691, 455] on img at bounding box center [777, 411] width 510 height 304
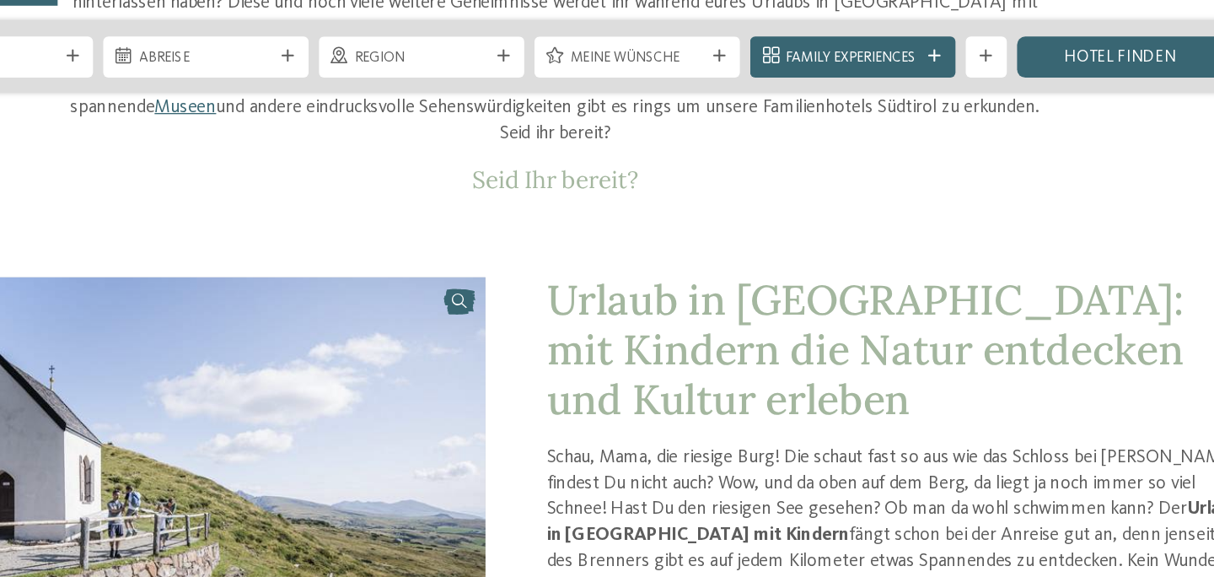
scroll to position [698, 0]
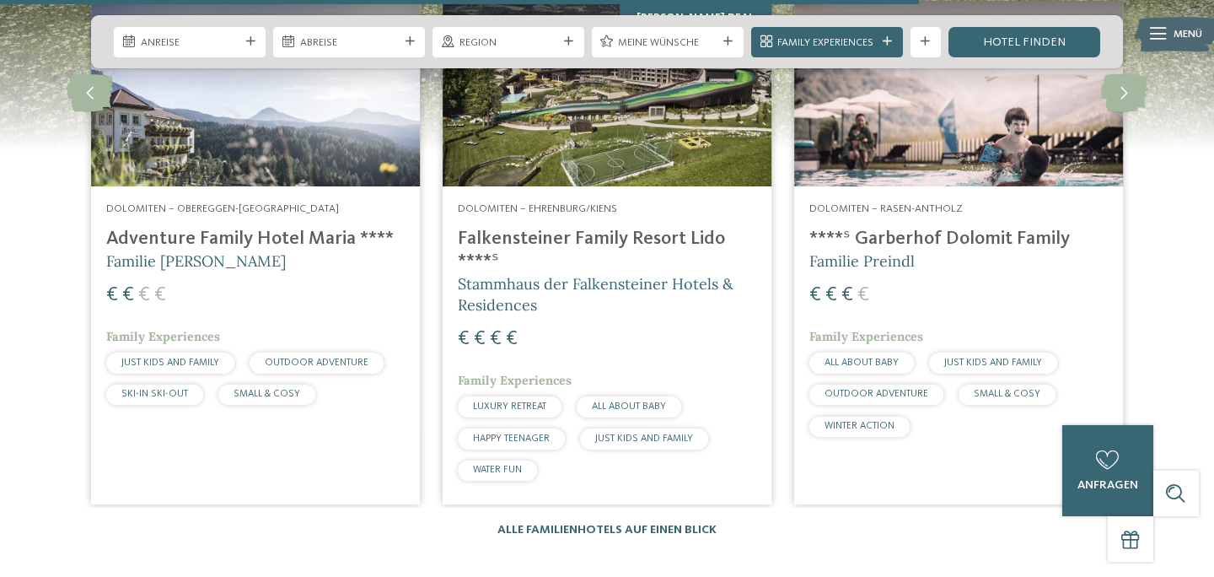
scroll to position [2381, 0]
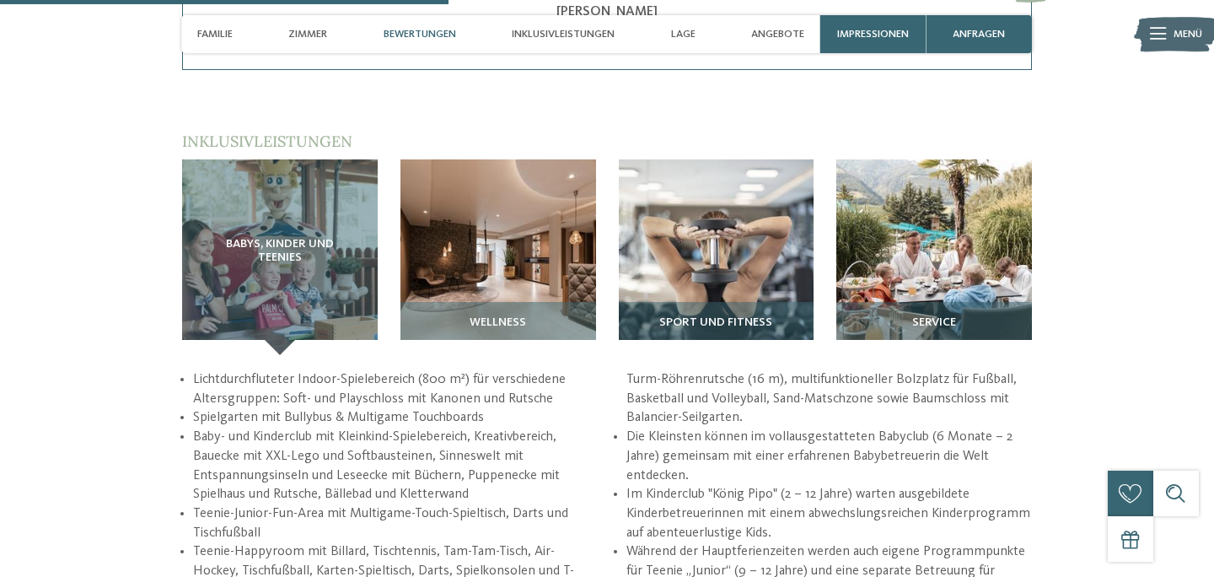
scroll to position [2025, 0]
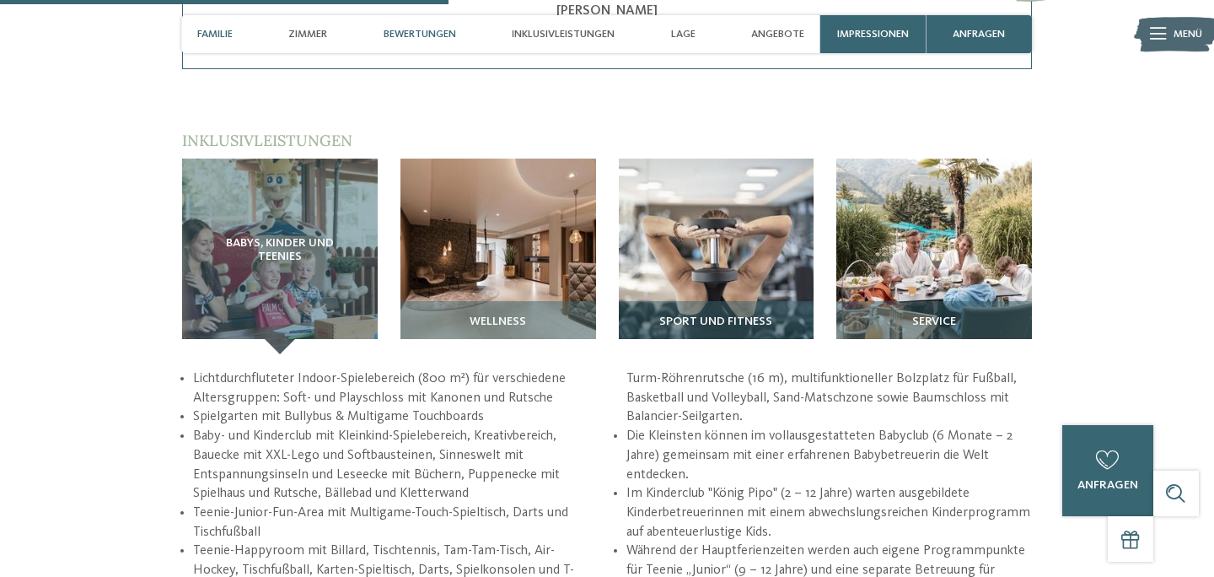
click at [218, 33] on span "Familie" at bounding box center [214, 34] width 35 height 13
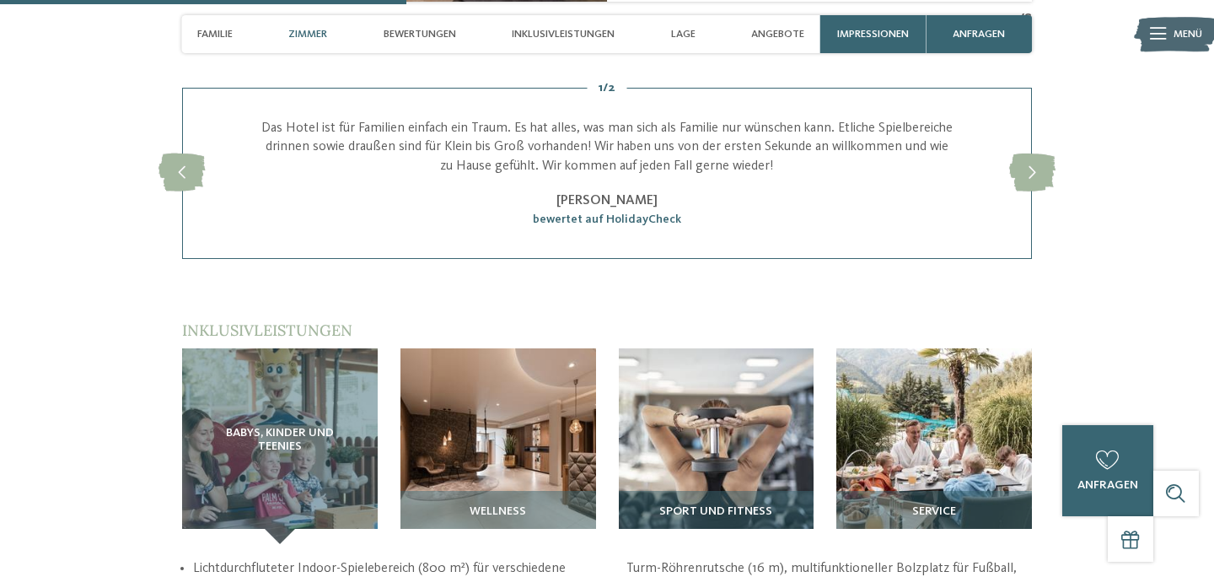
scroll to position [1834, 0]
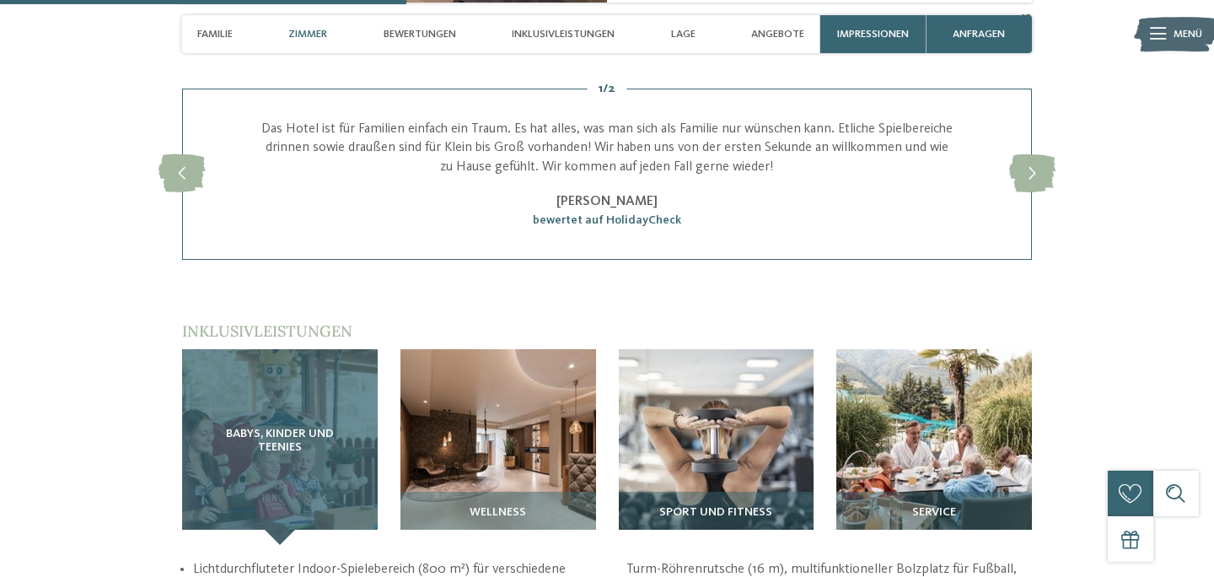
click at [271, 426] on div "Babys, Kinder und Teenies" at bounding box center [280, 447] width 196 height 196
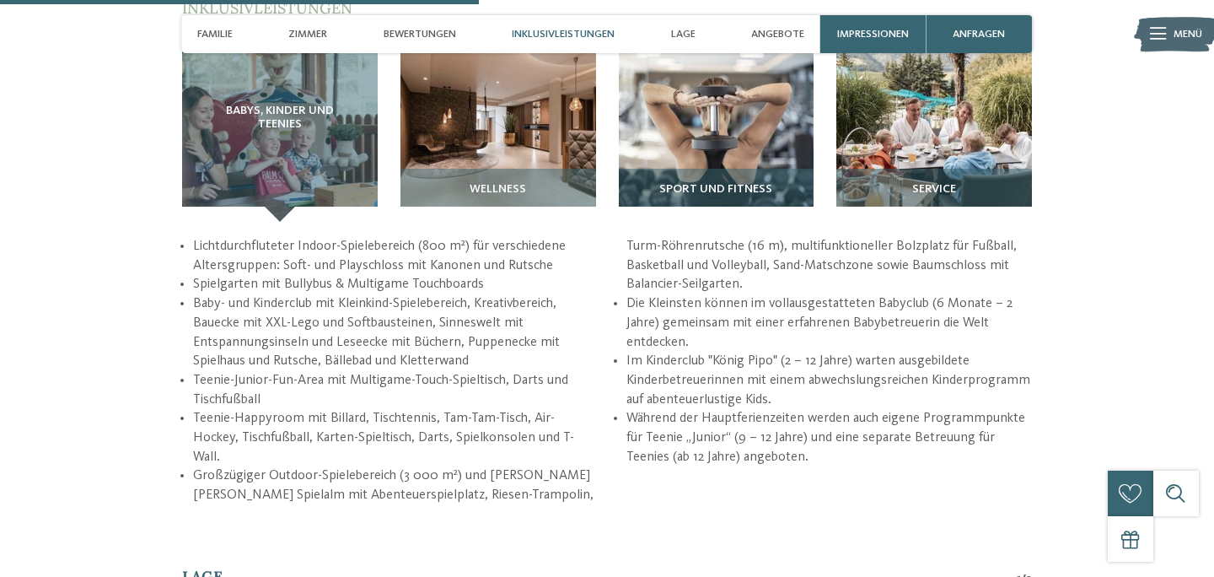
scroll to position [2160, 0]
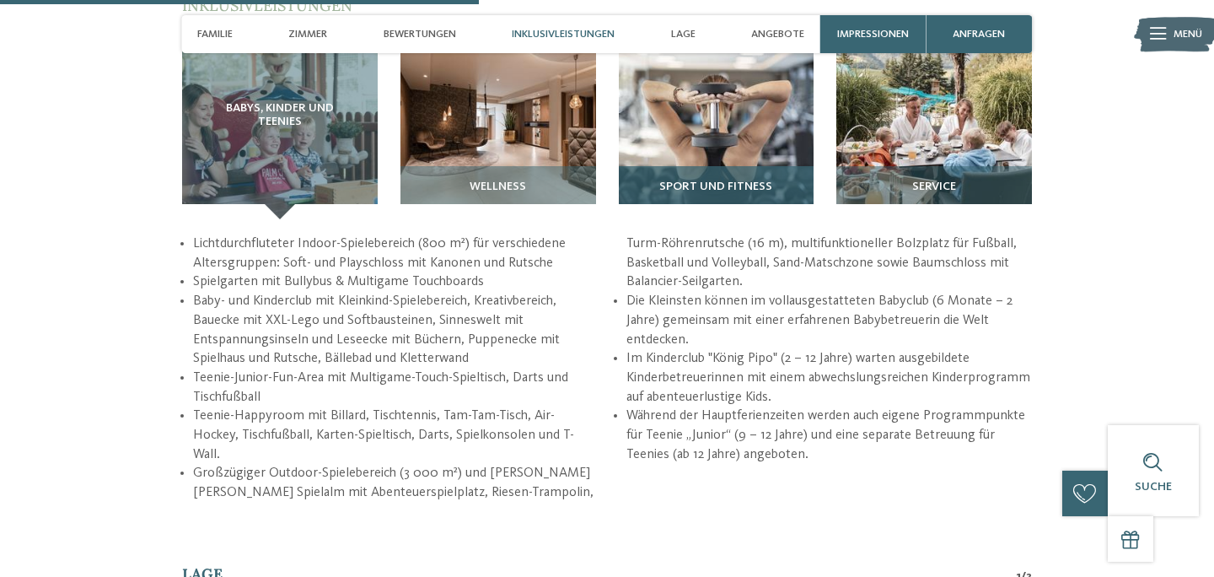
click at [742, 179] on div "Sport und Fitness" at bounding box center [717, 192] width 196 height 53
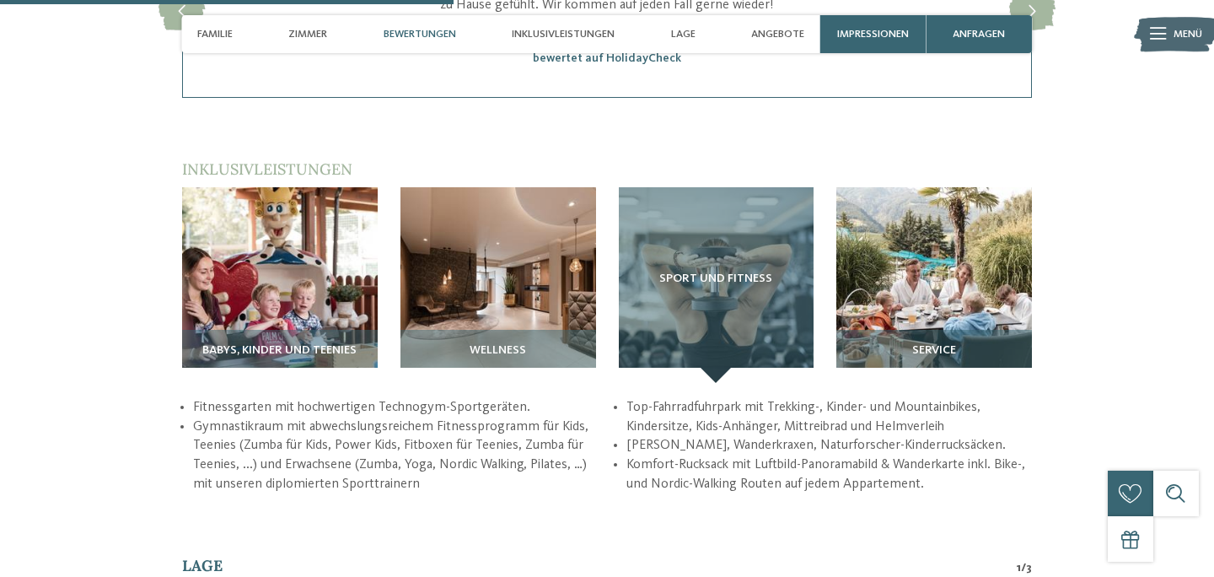
scroll to position [1998, 0]
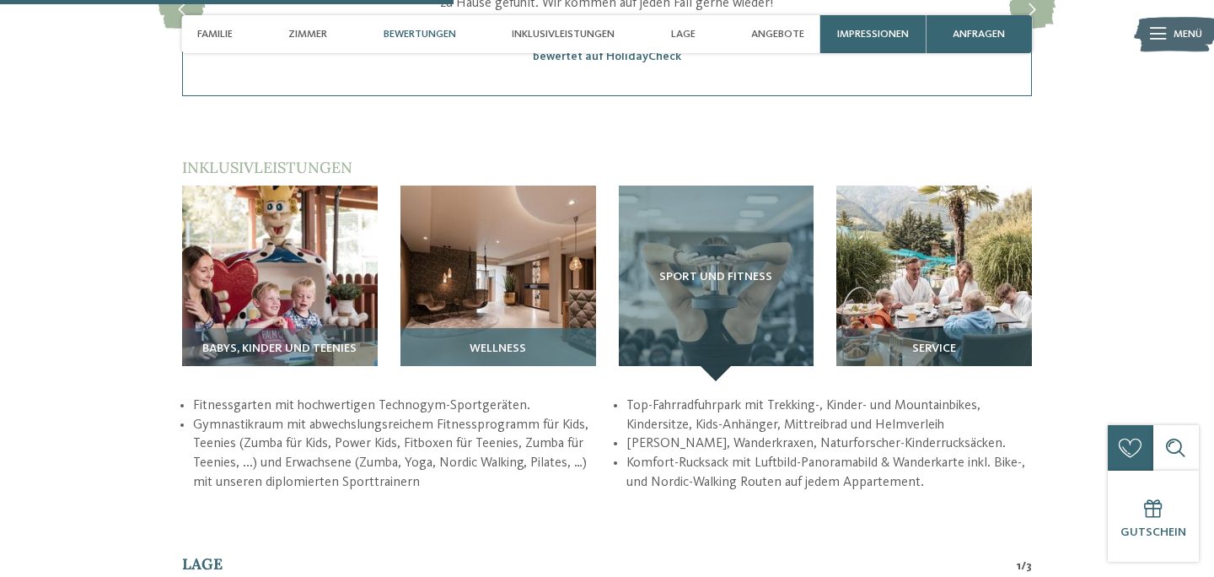
click at [535, 343] on h3 "Wellness" at bounding box center [498, 348] width 180 height 13
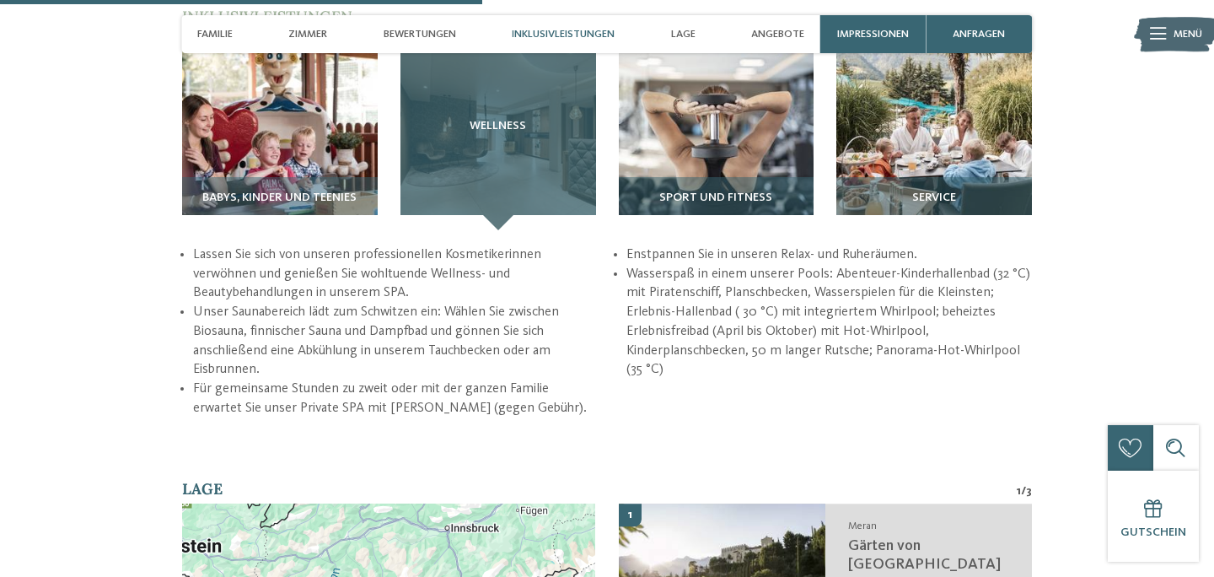
scroll to position [2153, 0]
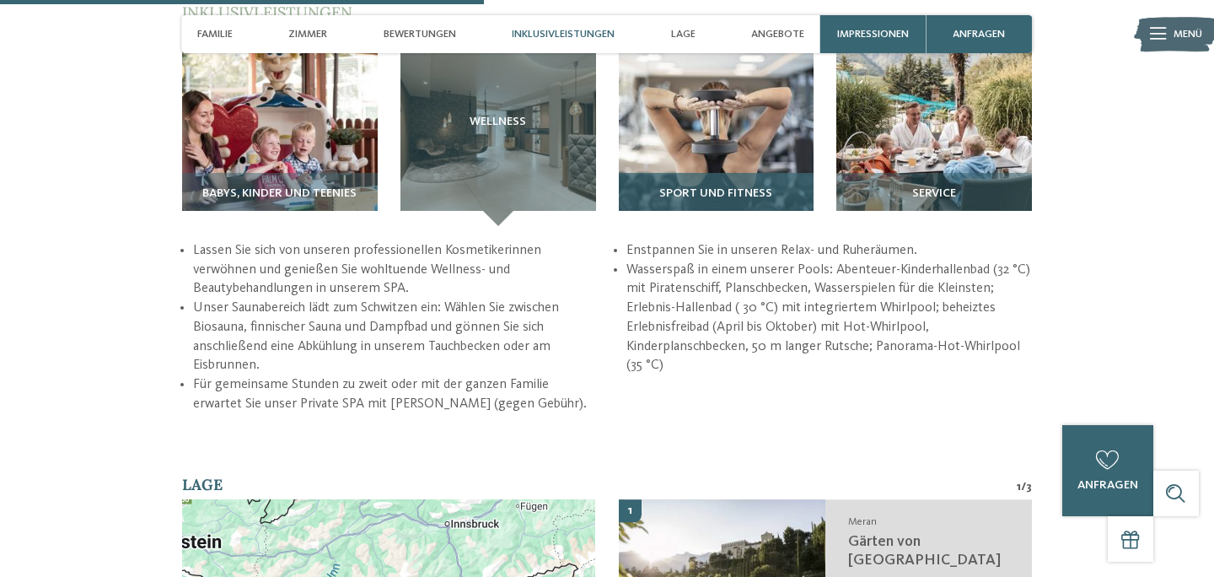
click at [766, 187] on span "Sport und Fitness" at bounding box center [715, 193] width 113 height 13
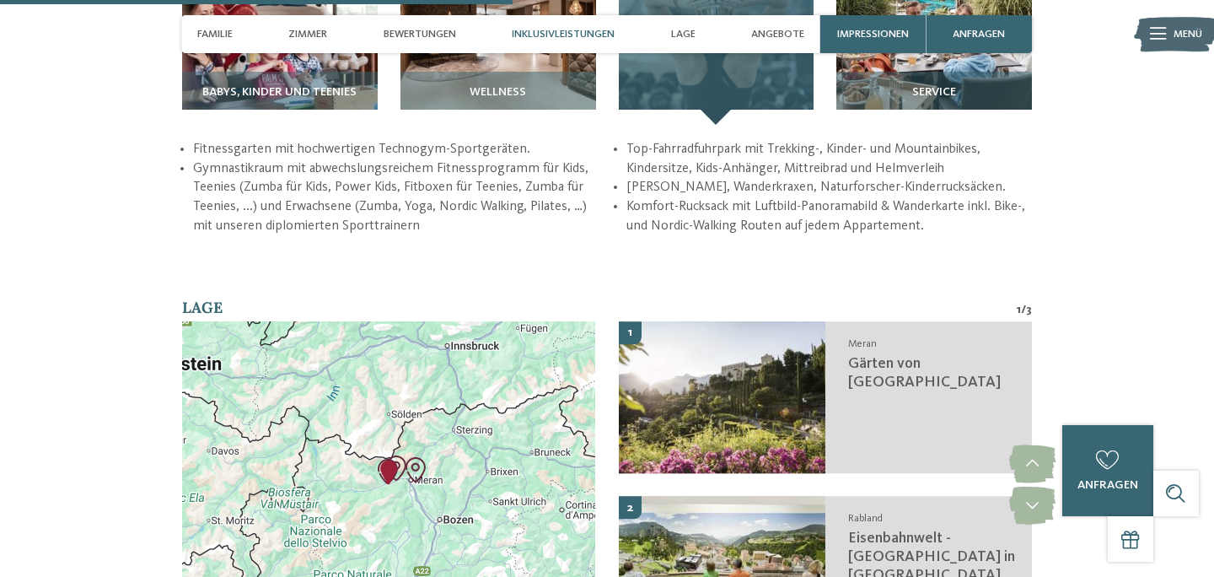
scroll to position [2257, 0]
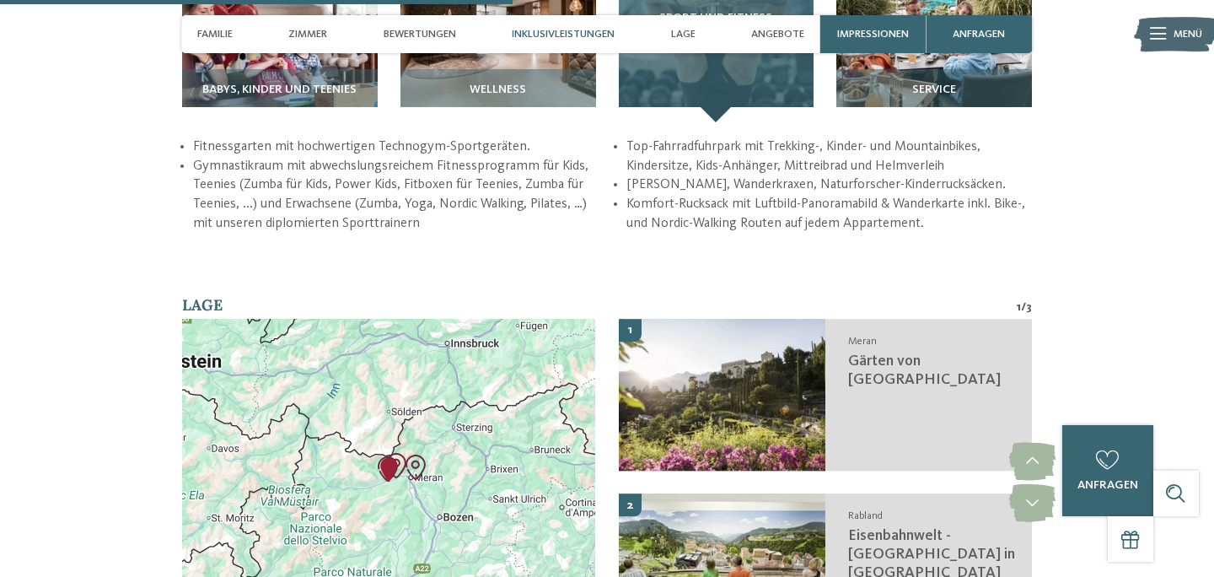
click at [715, 92] on div "Sport und Fitness" at bounding box center [717, 25] width 196 height 196
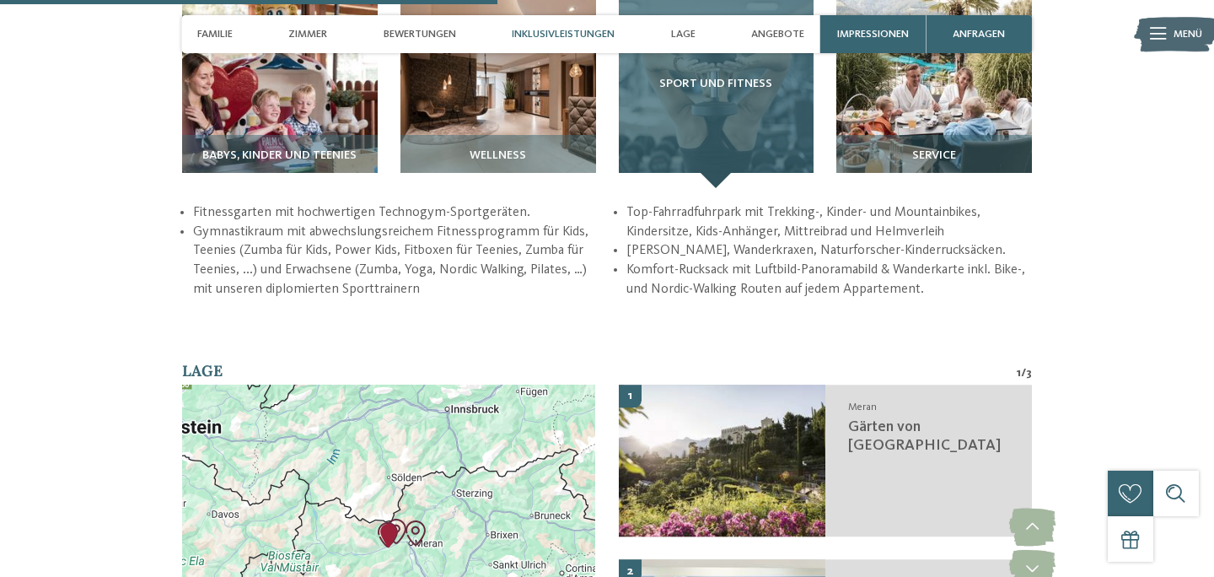
scroll to position [2190, 0]
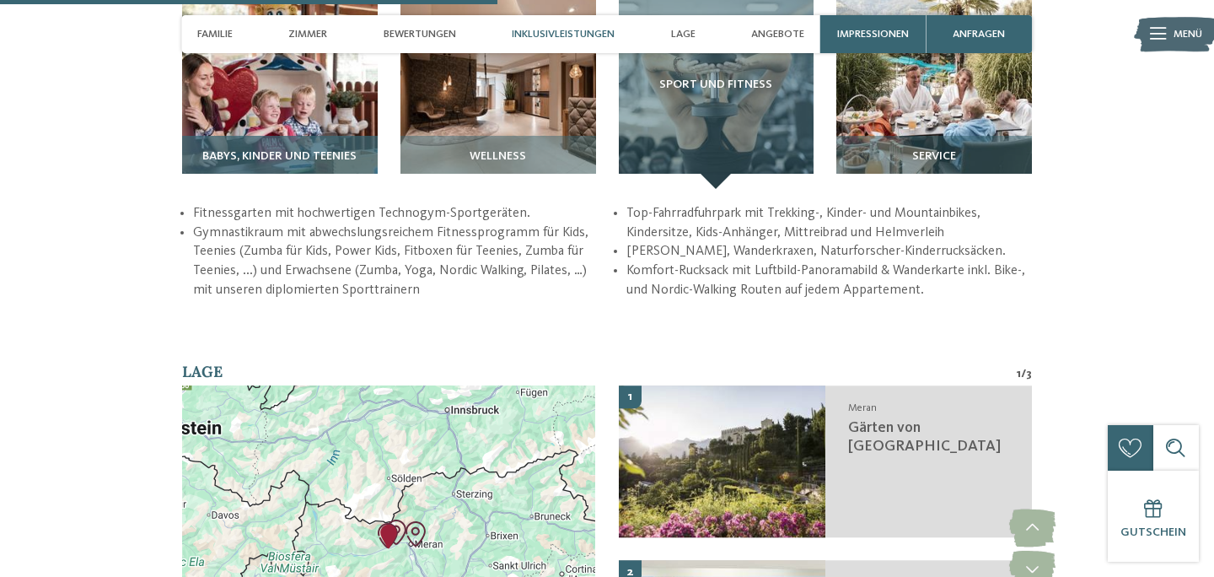
click at [312, 149] on div "Babys, Kinder und Teenies" at bounding box center [280, 162] width 196 height 53
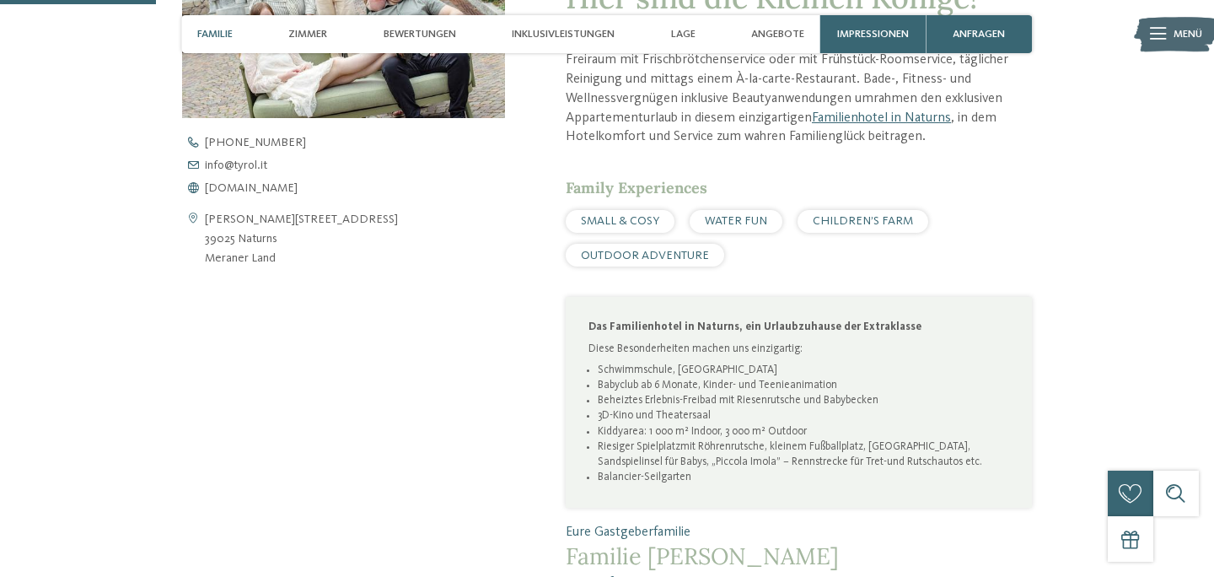
scroll to position [598, 0]
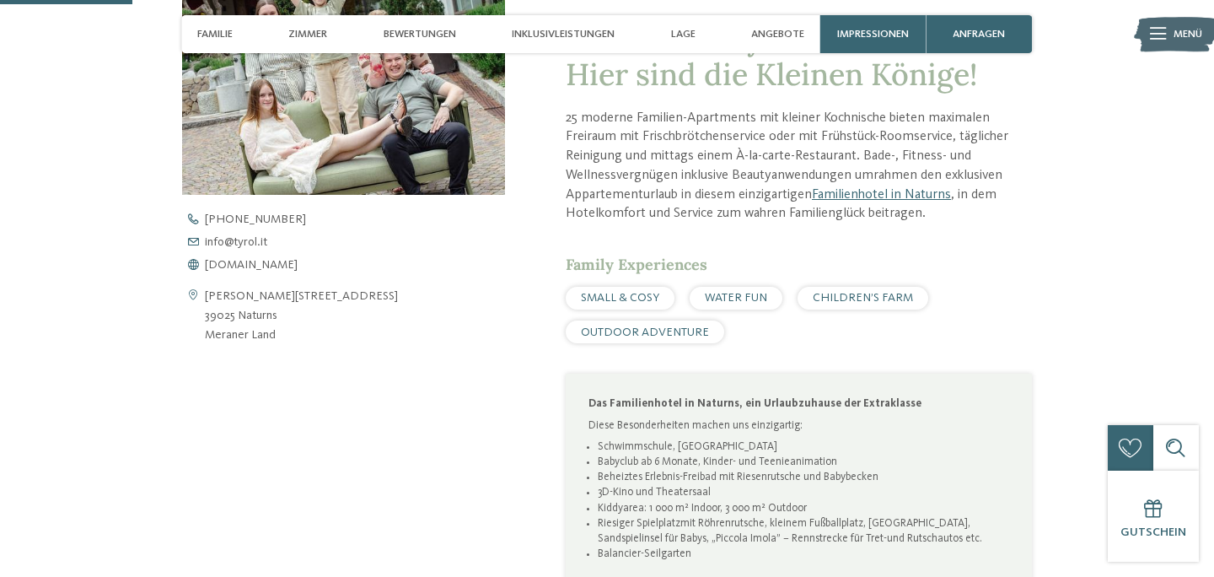
click at [729, 299] on span "WATER FUN" at bounding box center [736, 298] width 62 height 12
click at [721, 293] on span "WATER FUN" at bounding box center [736, 298] width 62 height 12
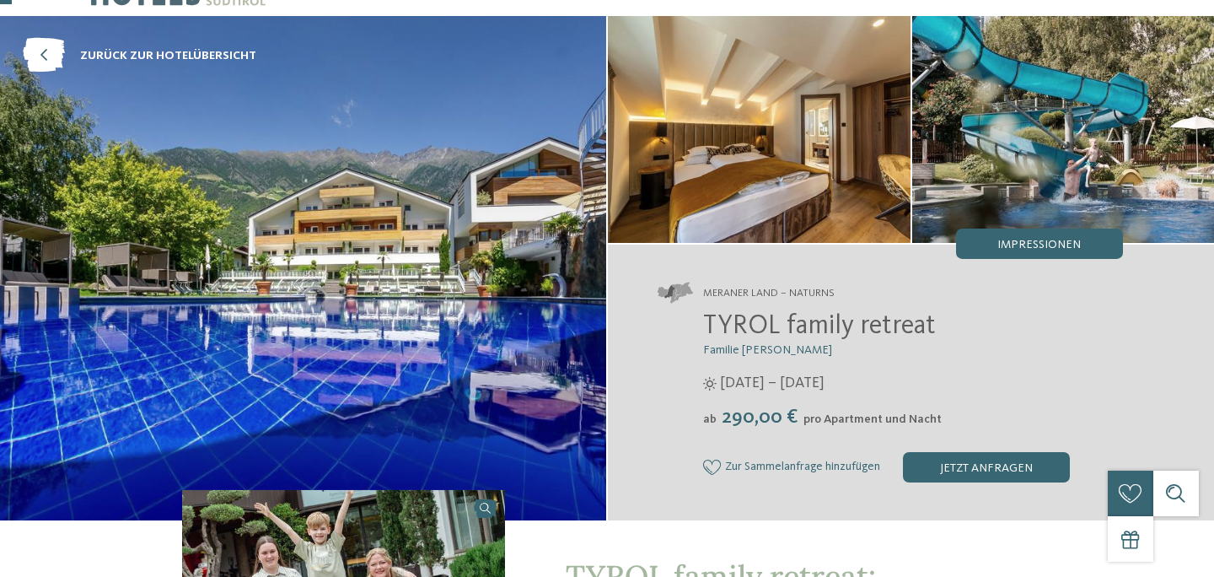
scroll to position [76, 0]
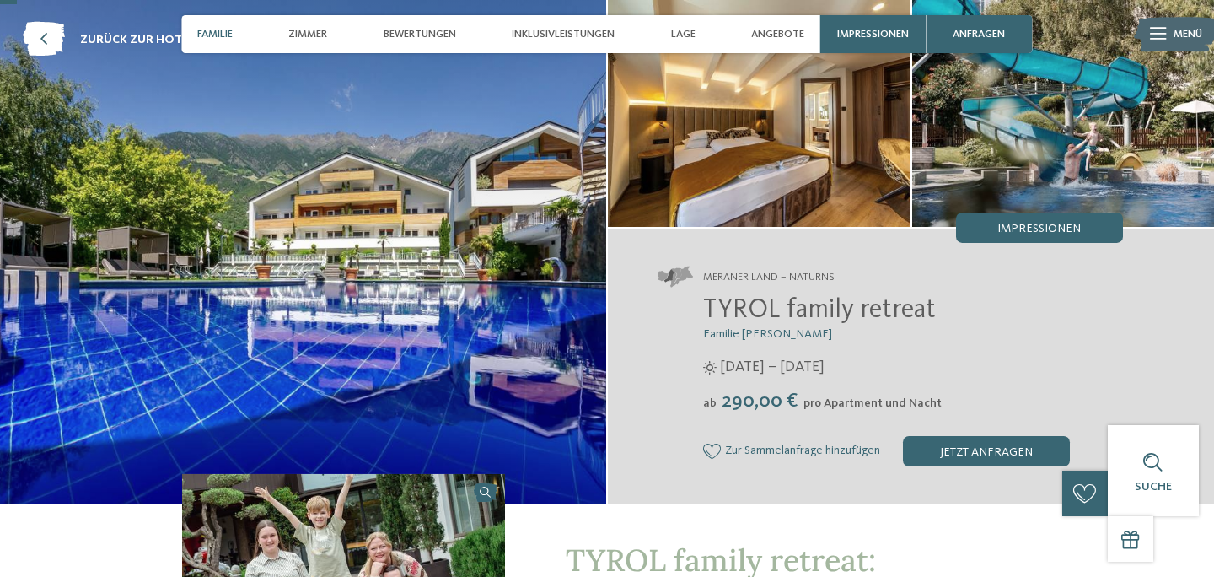
click at [220, 34] on span "Familie" at bounding box center [214, 34] width 35 height 13
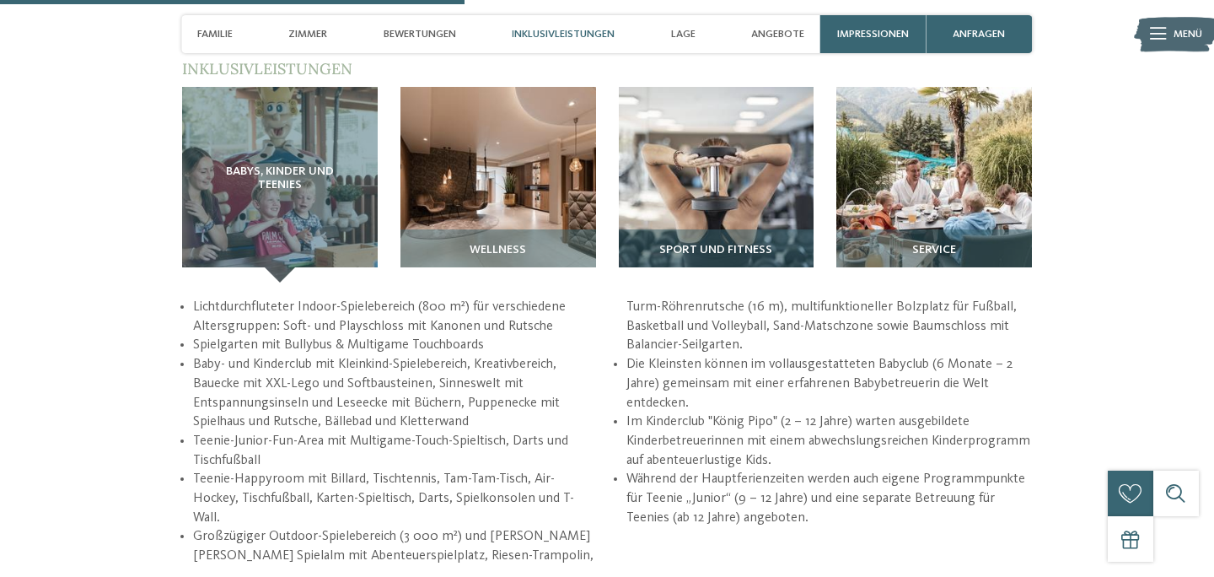
scroll to position [2097, 0]
click at [556, 35] on span "Inklusivleistungen" at bounding box center [563, 34] width 103 height 13
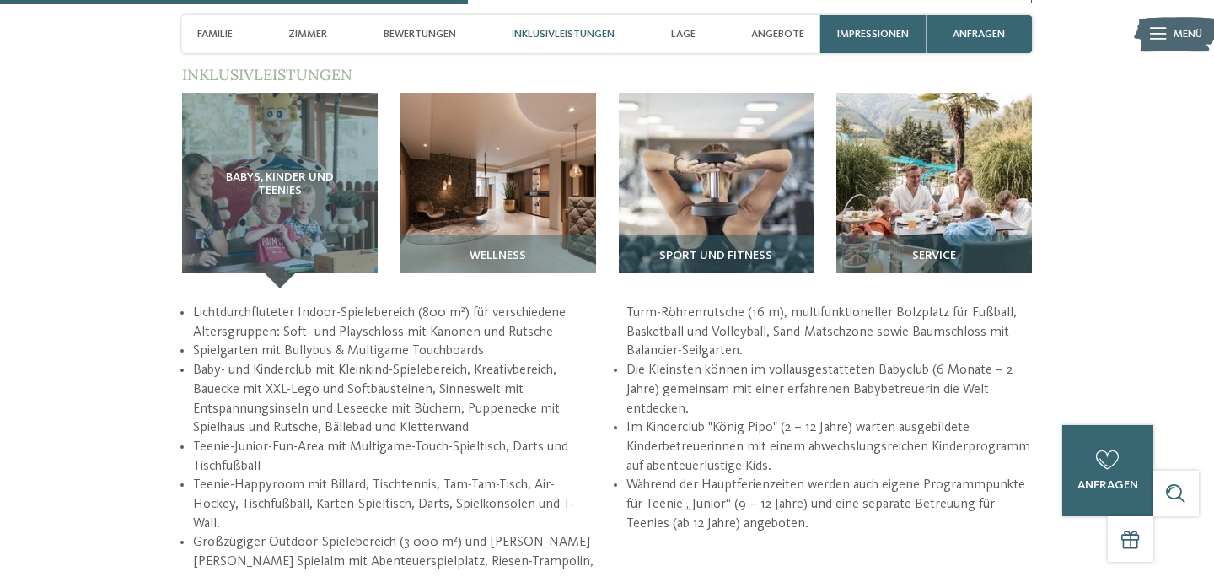
scroll to position [2065, 0]
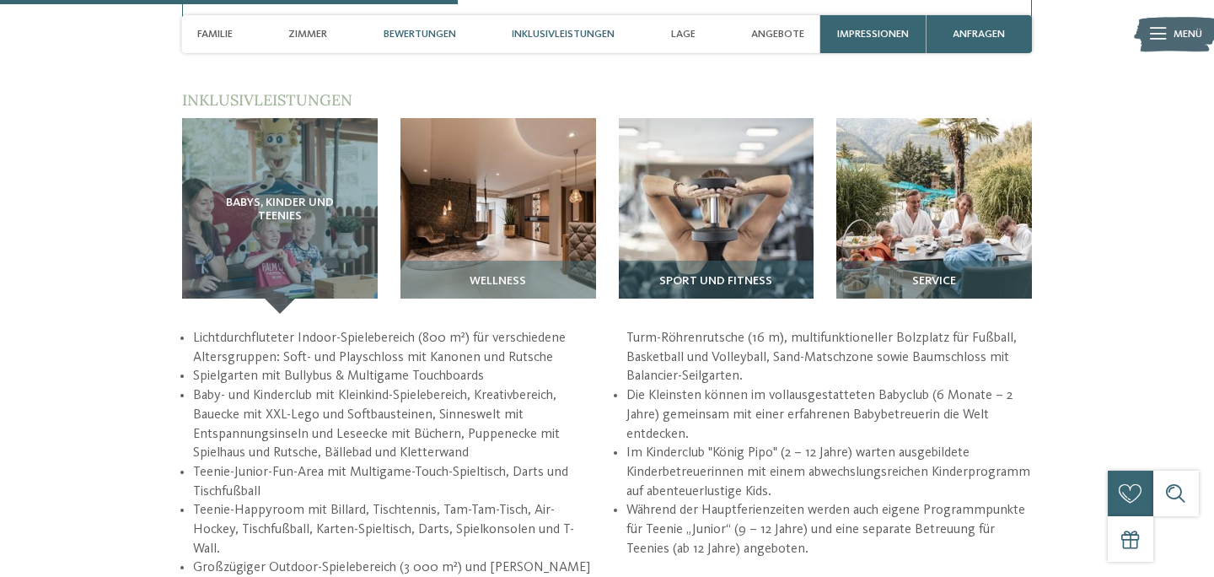
click at [555, 31] on span "Inklusivleistungen" at bounding box center [563, 34] width 103 height 13
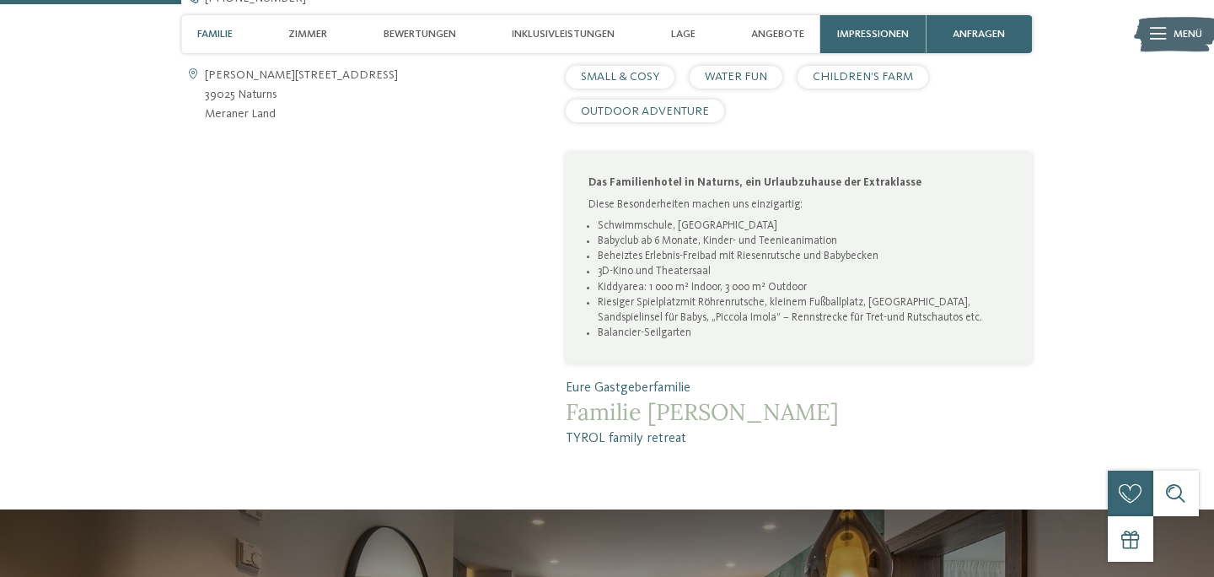
scroll to position [820, 0]
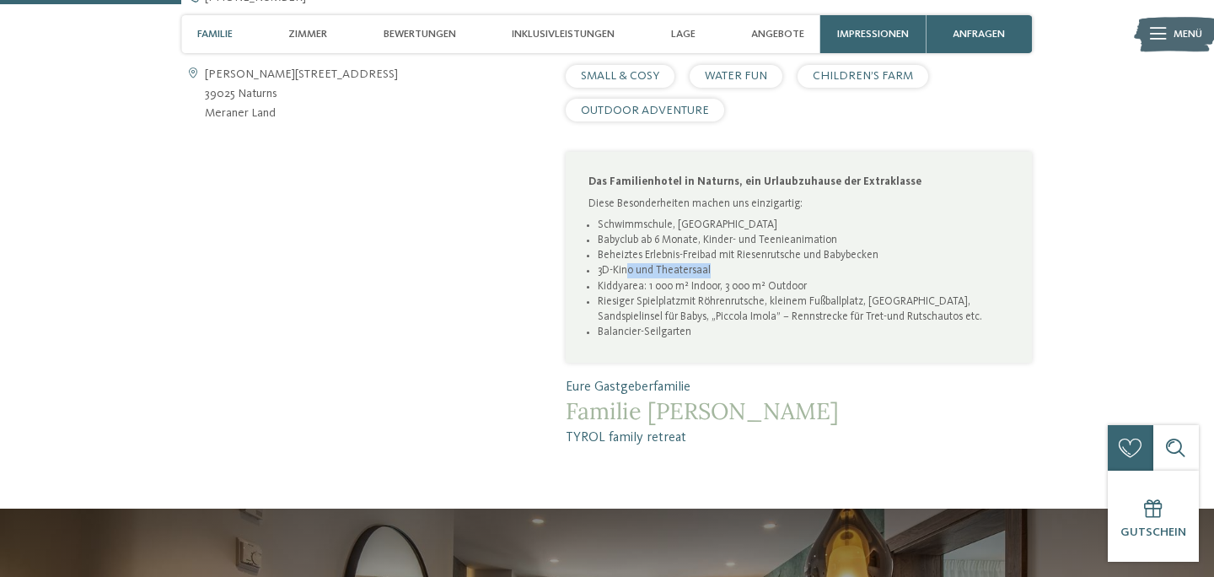
drag, startPoint x: 718, startPoint y: 266, endPoint x: 627, endPoint y: 269, distance: 90.3
type textarea "**********"
click at [627, 270] on li "3D-Kino und Theatersaal" at bounding box center [804, 270] width 412 height 15
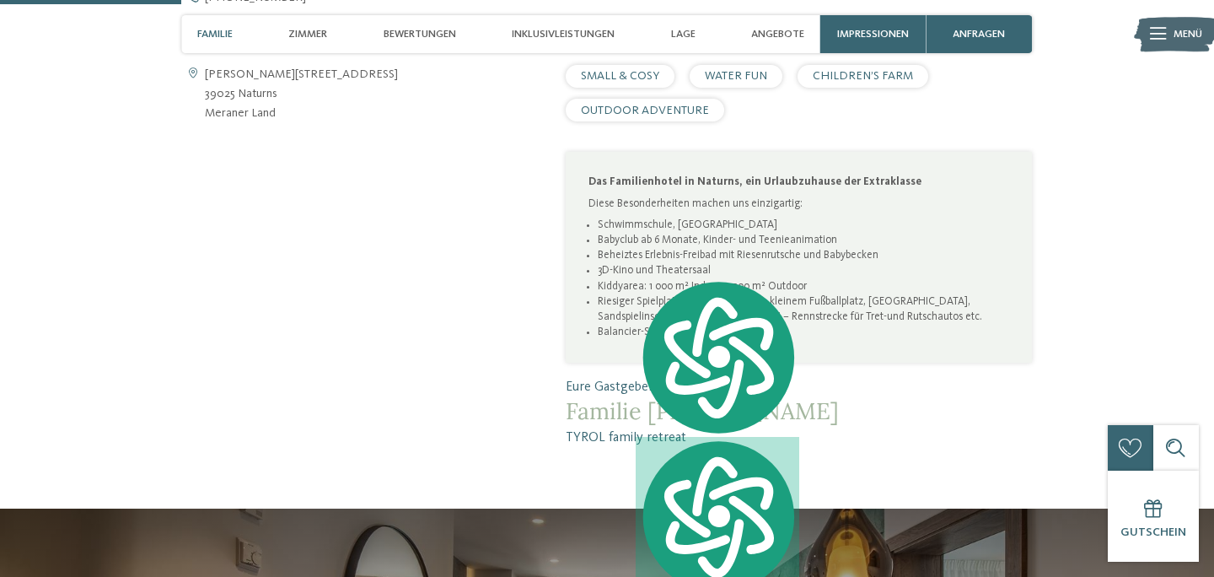
click at [761, 250] on li "Beheiztes Erlebnis-Freibad mit Riesenrutsche und Babybecken" at bounding box center [804, 255] width 412 height 15
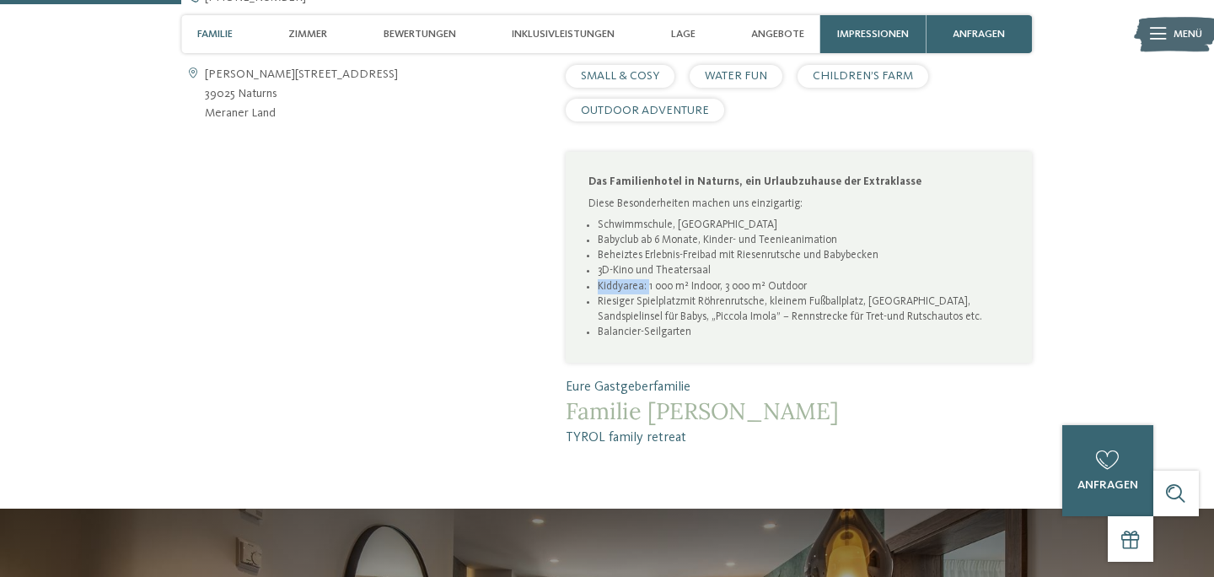
drag, startPoint x: 694, startPoint y: 278, endPoint x: 648, endPoint y: 281, distance: 45.6
click at [648, 281] on li "Kiddyarea: 1 000 m² Indoor, 3 000 m² Outdoor" at bounding box center [804, 286] width 412 height 15
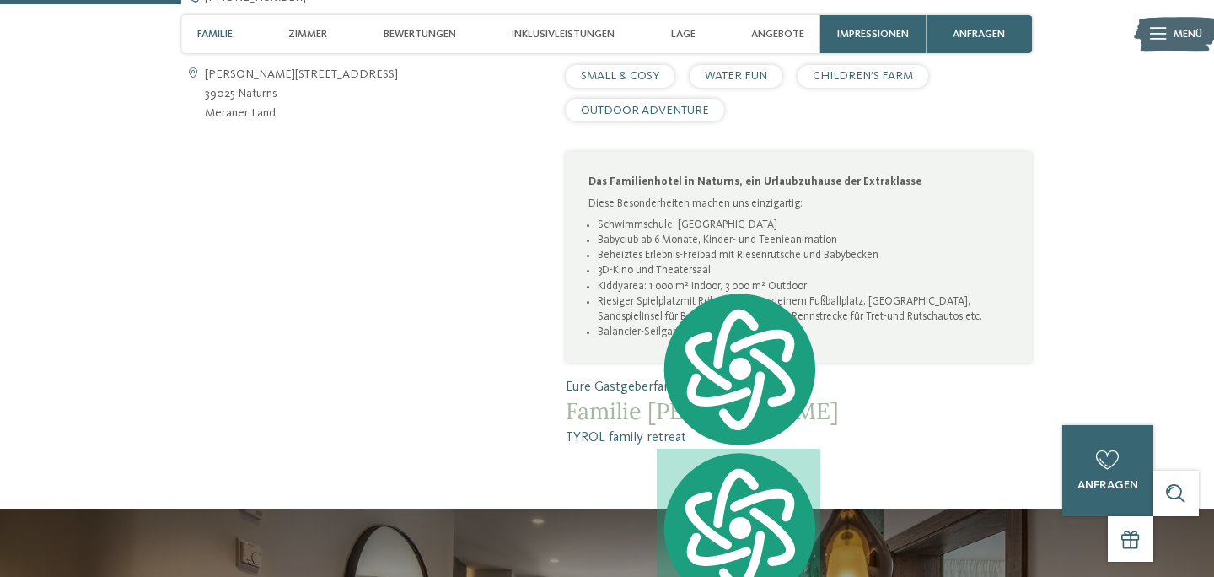
click at [822, 268] on li "3D-Kino und Theatersaal" at bounding box center [804, 270] width 412 height 15
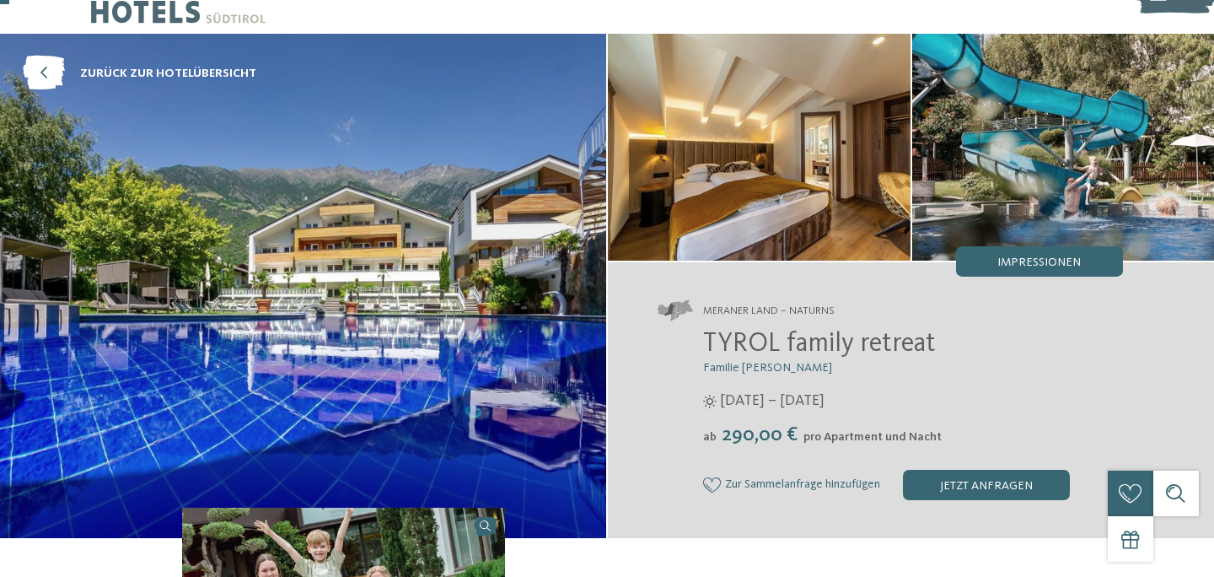
scroll to position [0, 0]
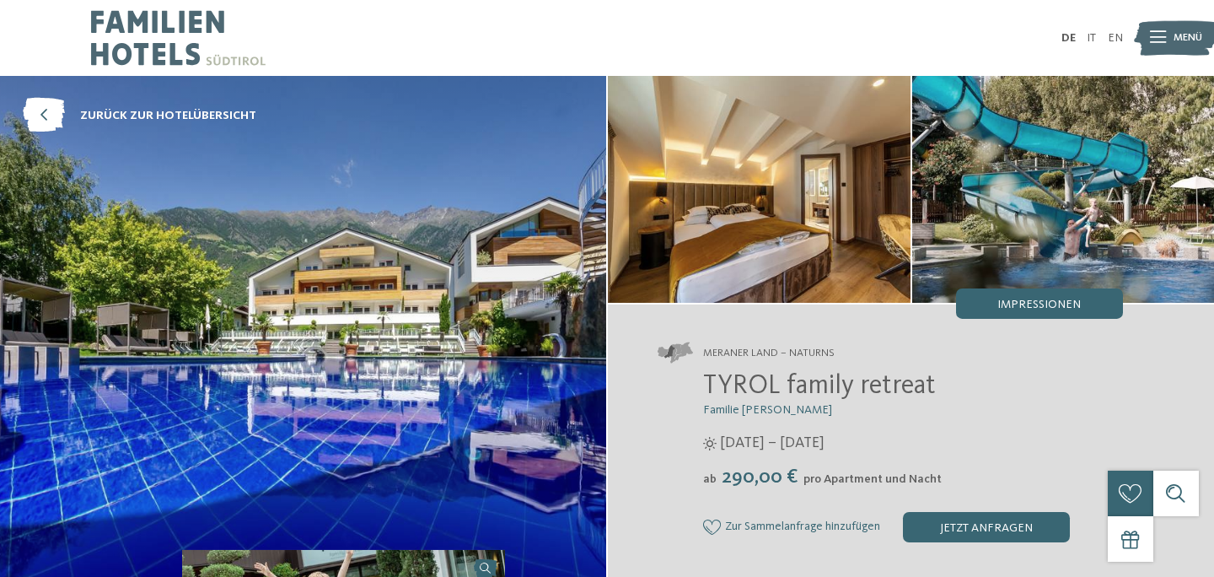
click at [1163, 41] on icon at bounding box center [1158, 38] width 16 height 12
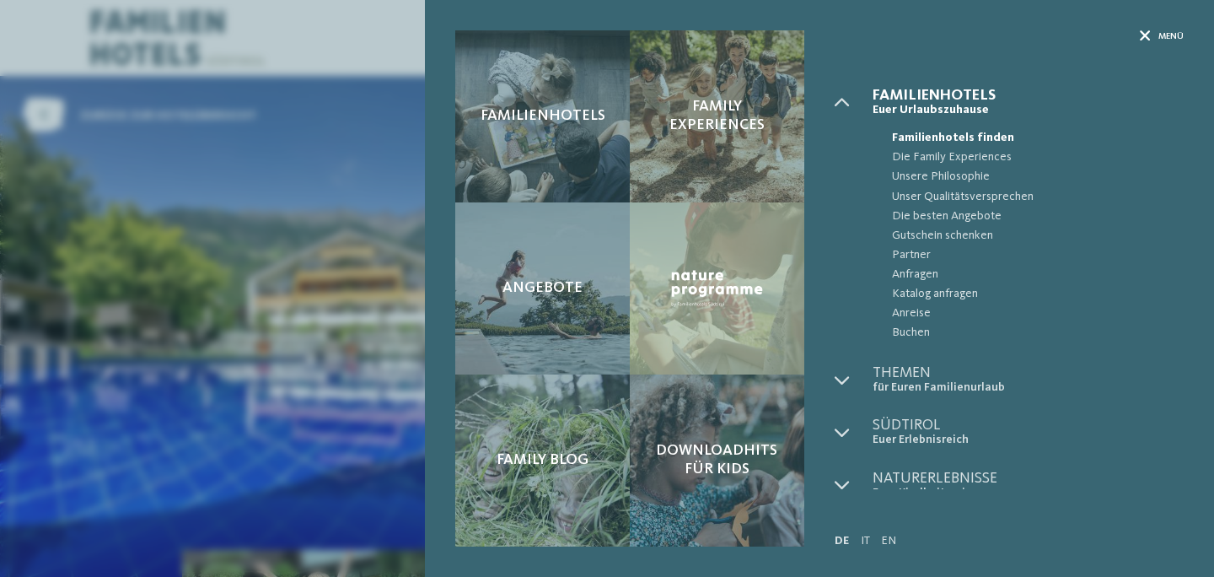
click at [1154, 32] on div "Menü" at bounding box center [1162, 36] width 44 height 13
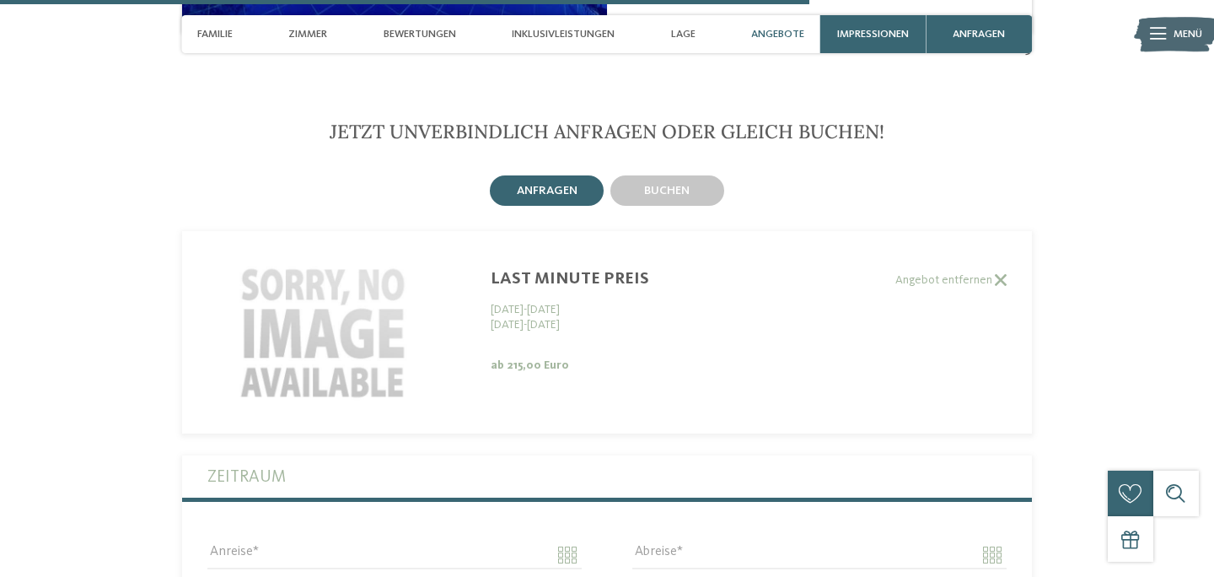
scroll to position [3631, 0]
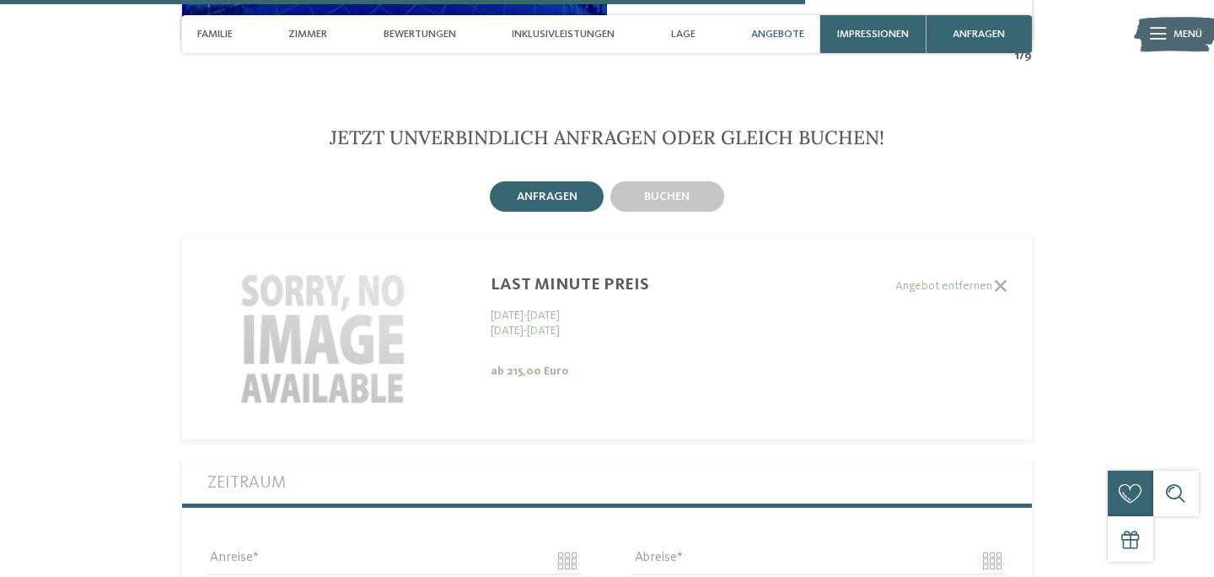
click at [570, 186] on div "anfragen" at bounding box center [547, 196] width 114 height 30
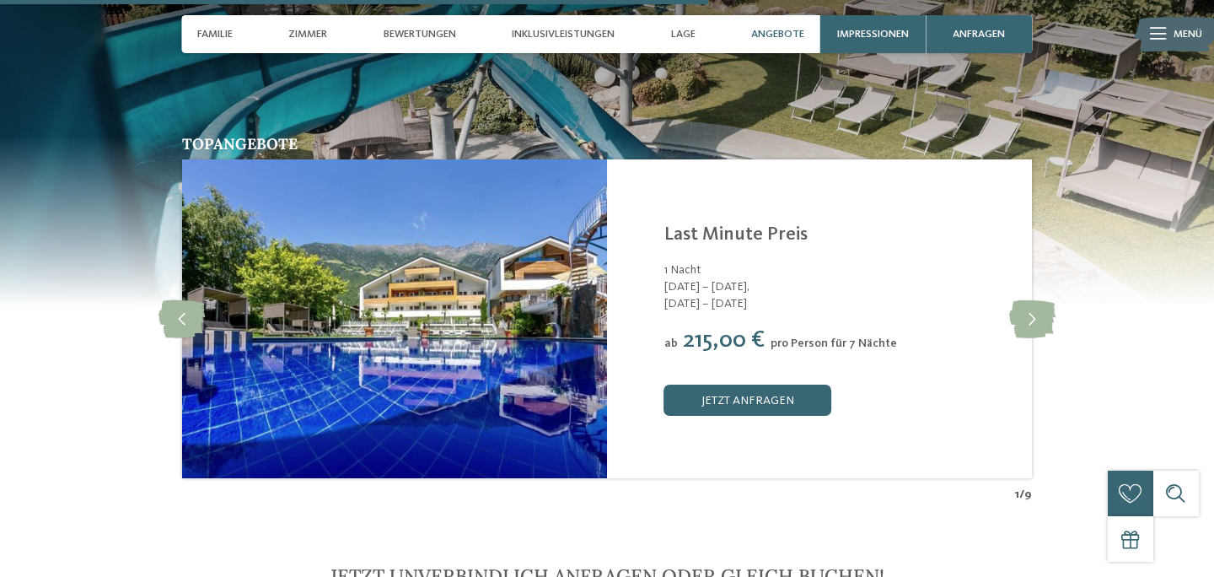
scroll to position [3195, 0]
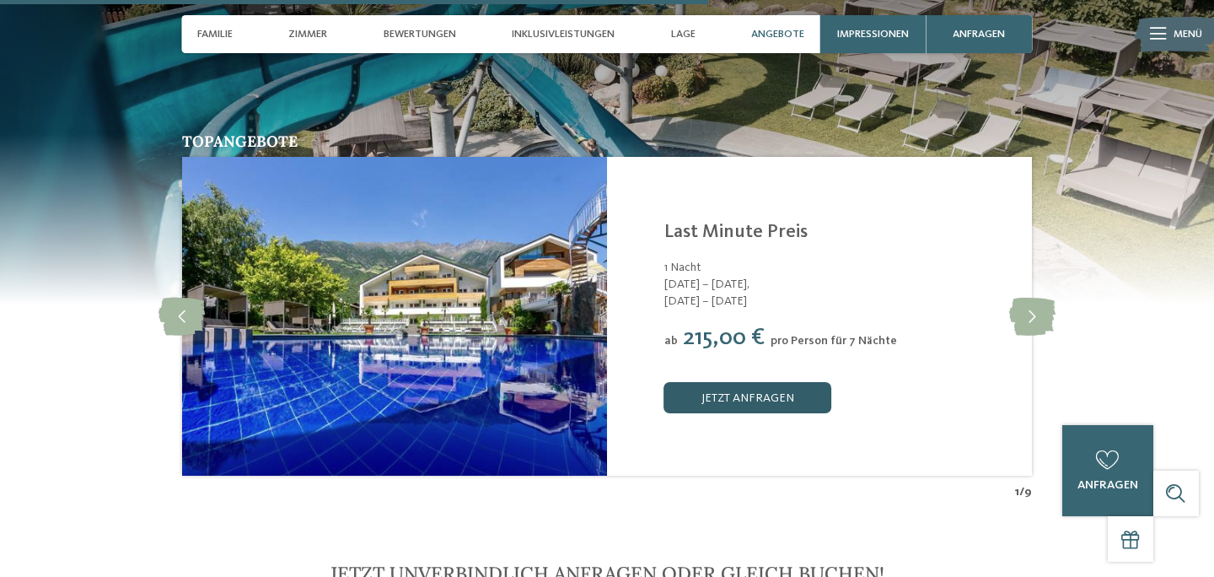
click at [734, 382] on link "jetzt anfragen" at bounding box center [747, 397] width 167 height 30
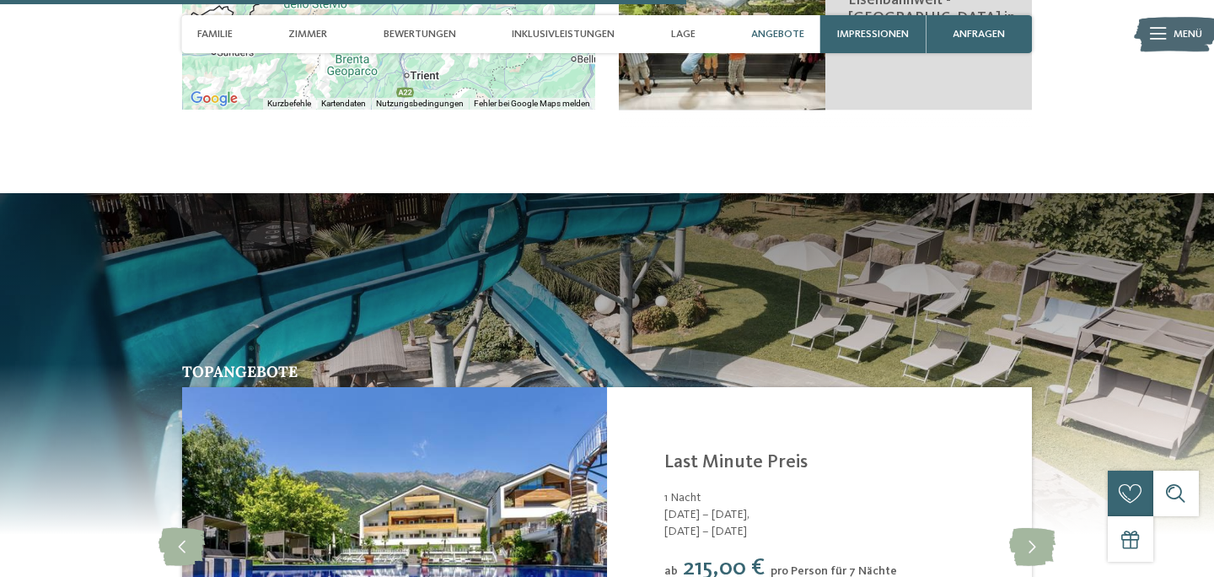
scroll to position [3268, 0]
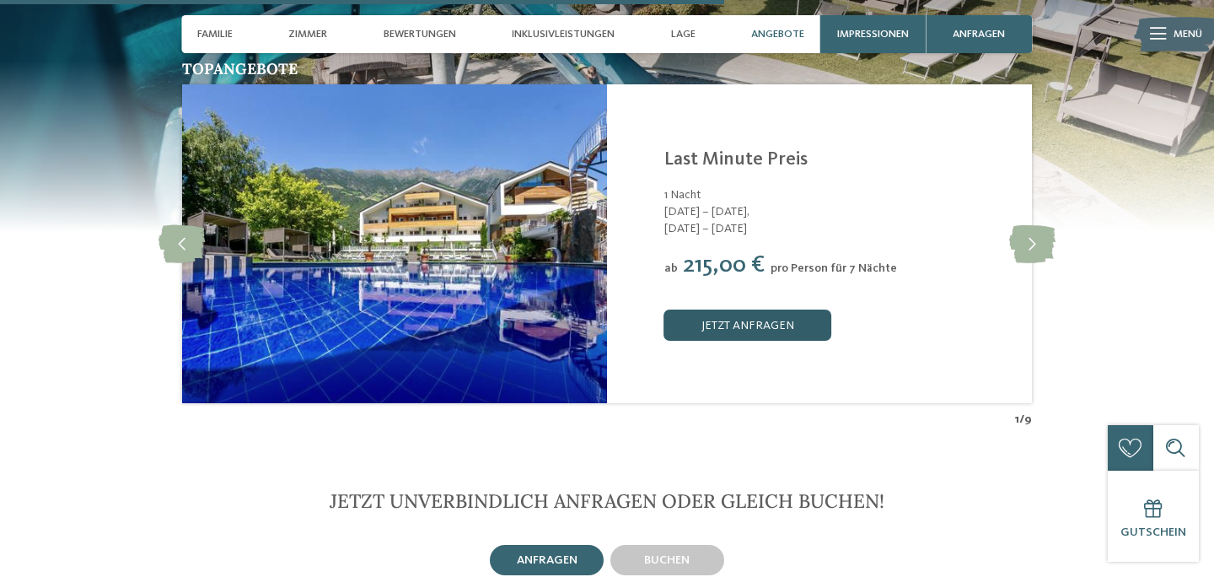
click at [795, 312] on link "jetzt anfragen" at bounding box center [747, 324] width 167 height 30
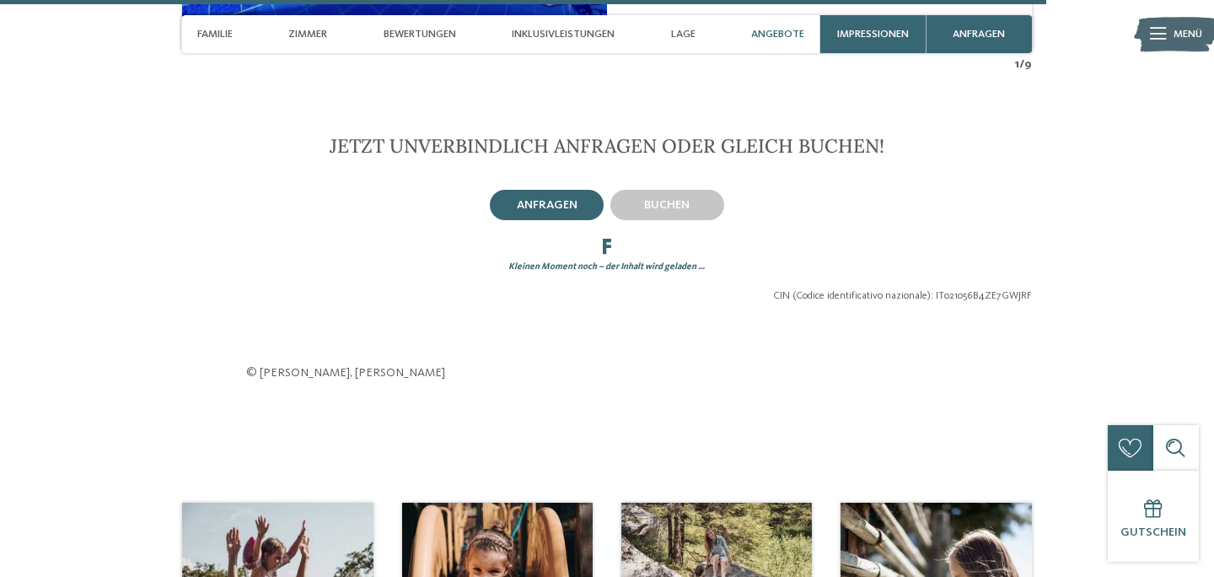
scroll to position [3698, 0]
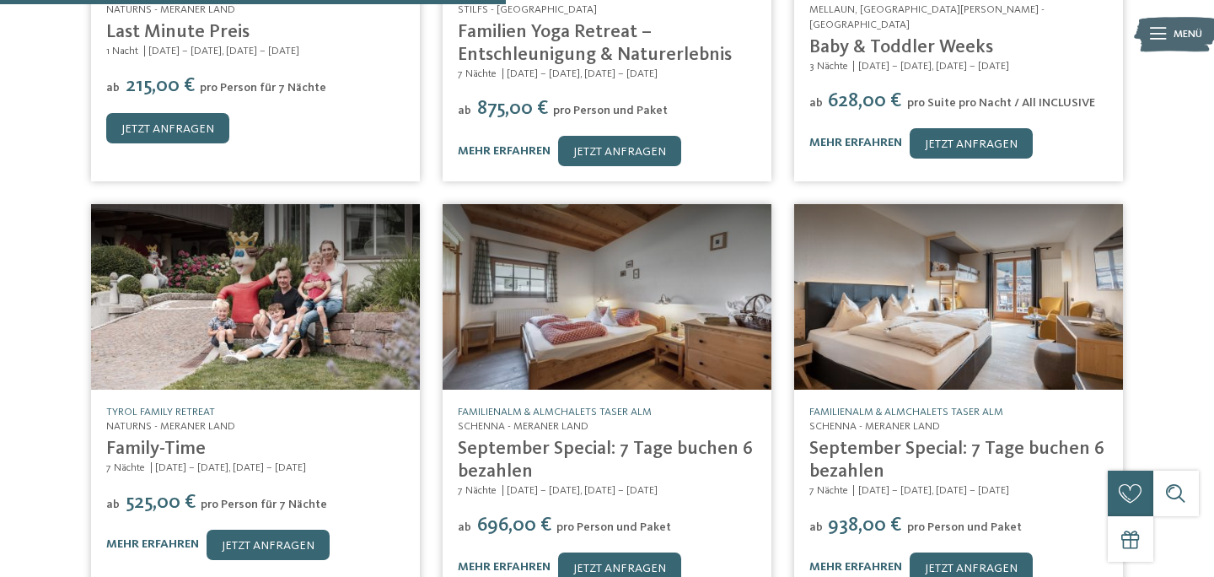
scroll to position [642, 0]
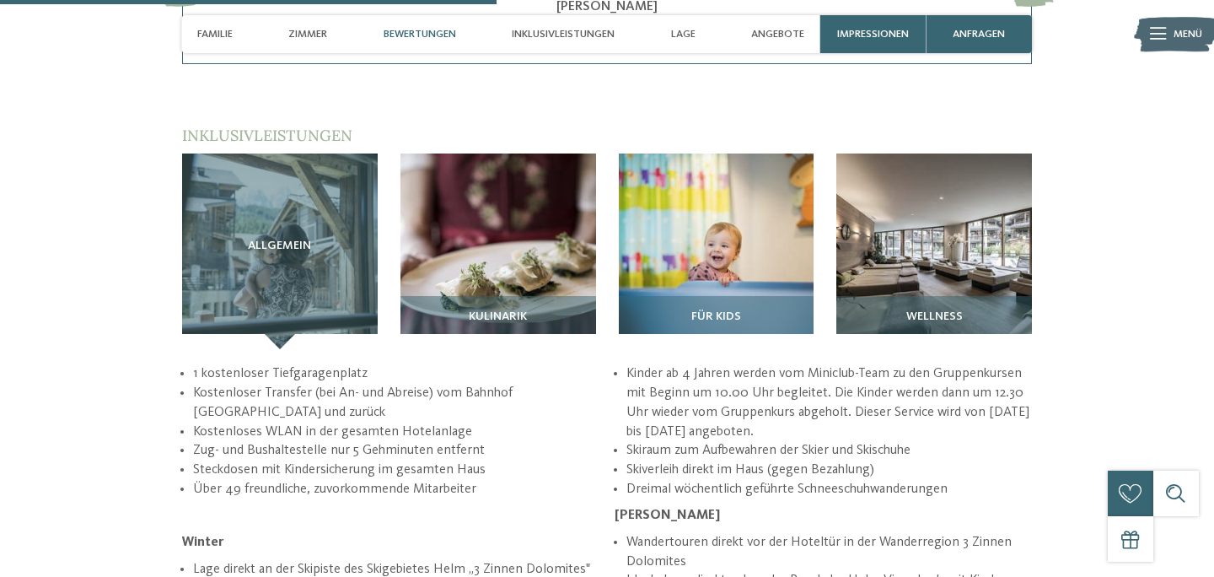
scroll to position [2265, 0]
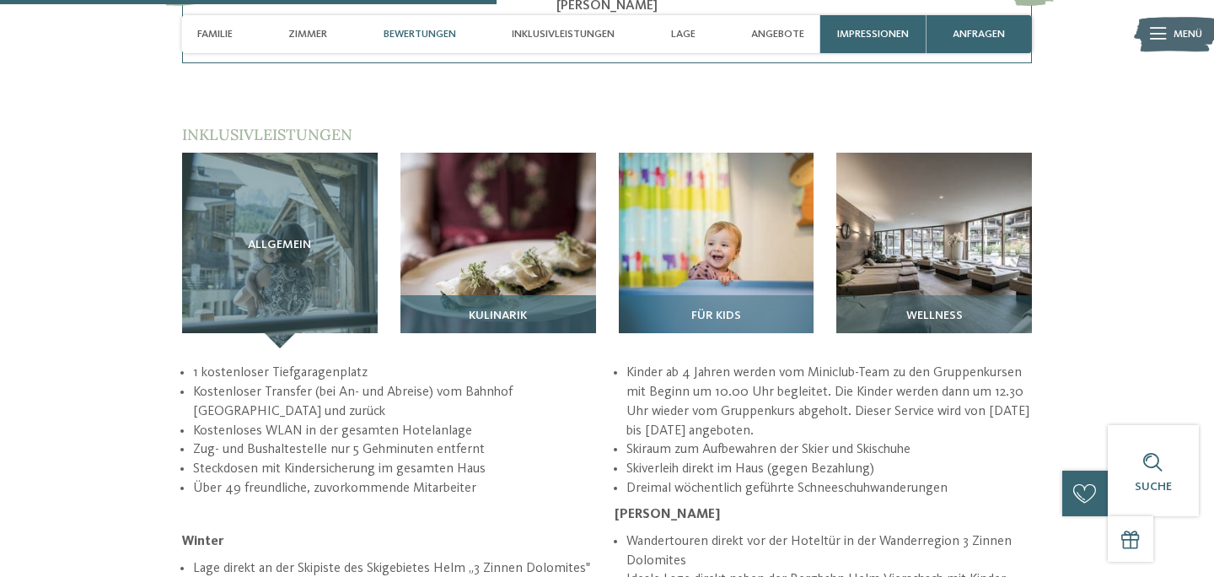
click at [493, 309] on span "Kulinarik" at bounding box center [498, 315] width 58 height 13
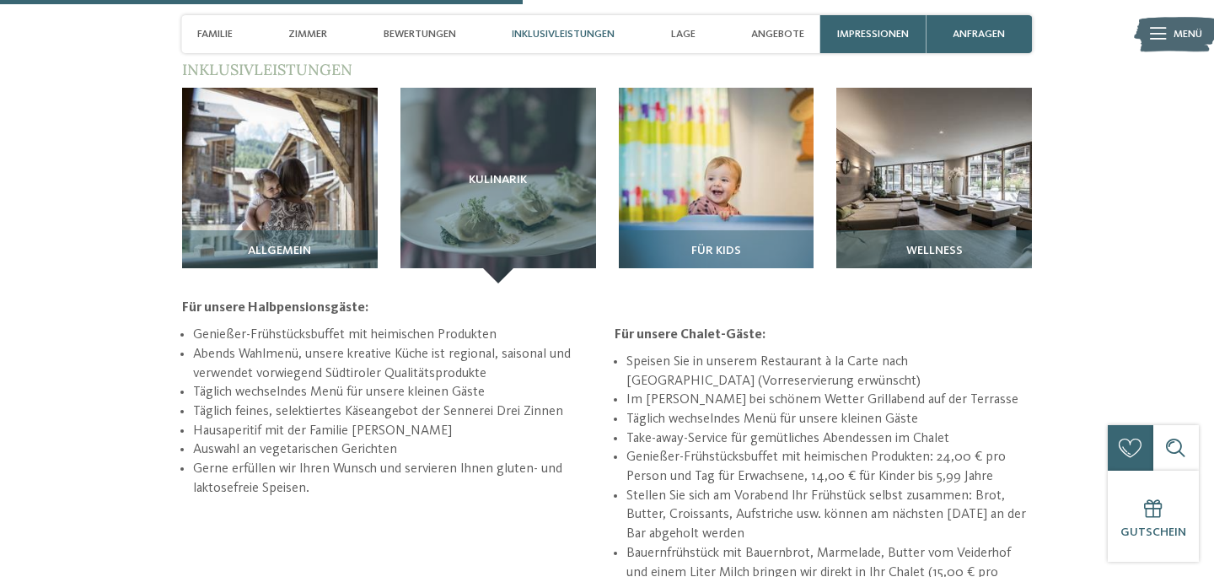
scroll to position [2305, 0]
